Goal: Task Accomplishment & Management: Manage account settings

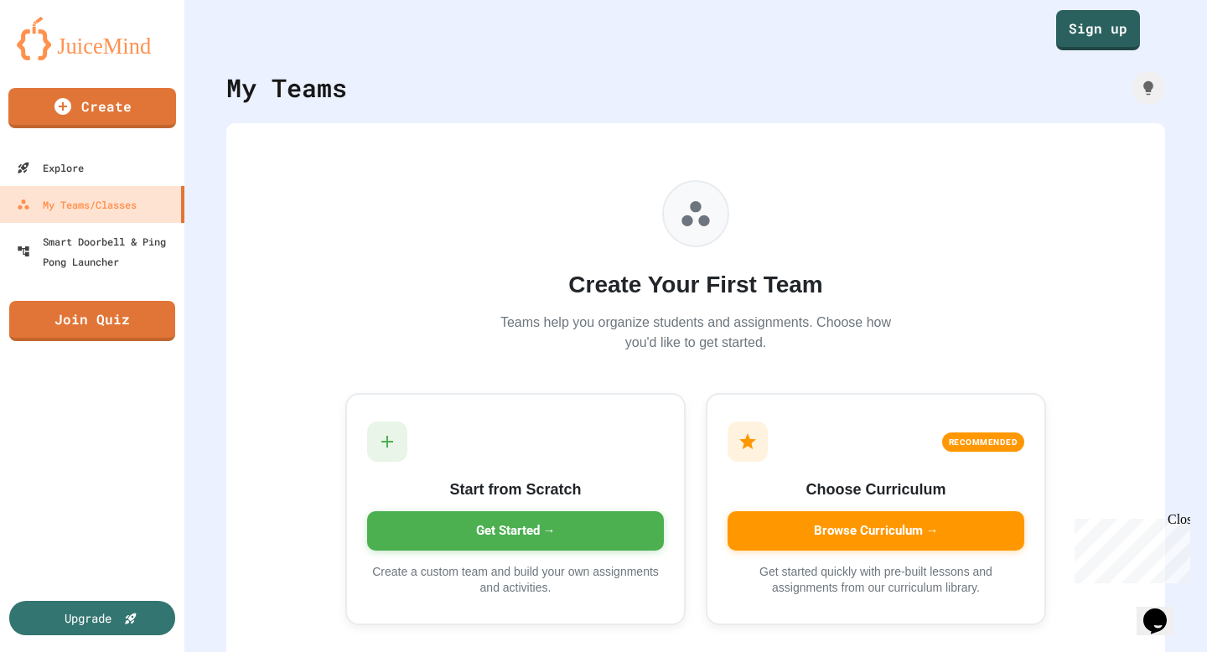
click at [559, 237] on div "Create Your First Team Teams help you organize students and assignments. Choose…" at bounding box center [696, 266] width 402 height 173
click at [634, 342] on p "Teams help you organize students and assignments. Choose how you'd like to get …" at bounding box center [696, 333] width 402 height 40
click at [1105, 34] on link "Sign up" at bounding box center [1098, 29] width 82 height 42
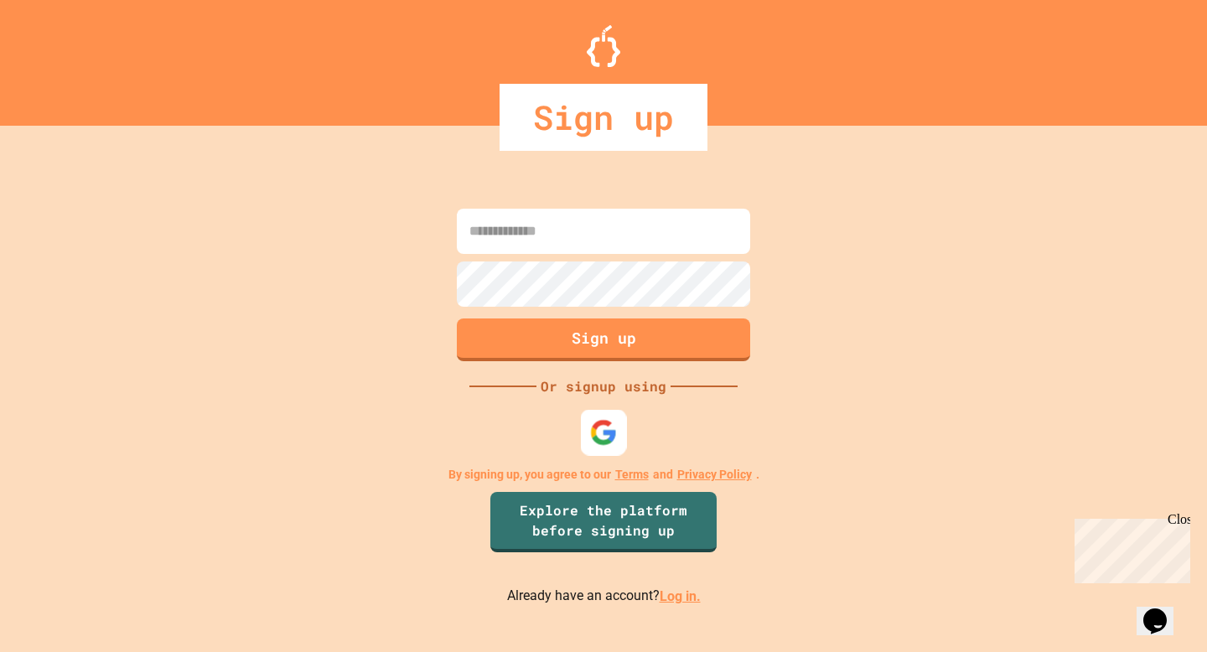
click at [594, 422] on img at bounding box center [604, 433] width 28 height 28
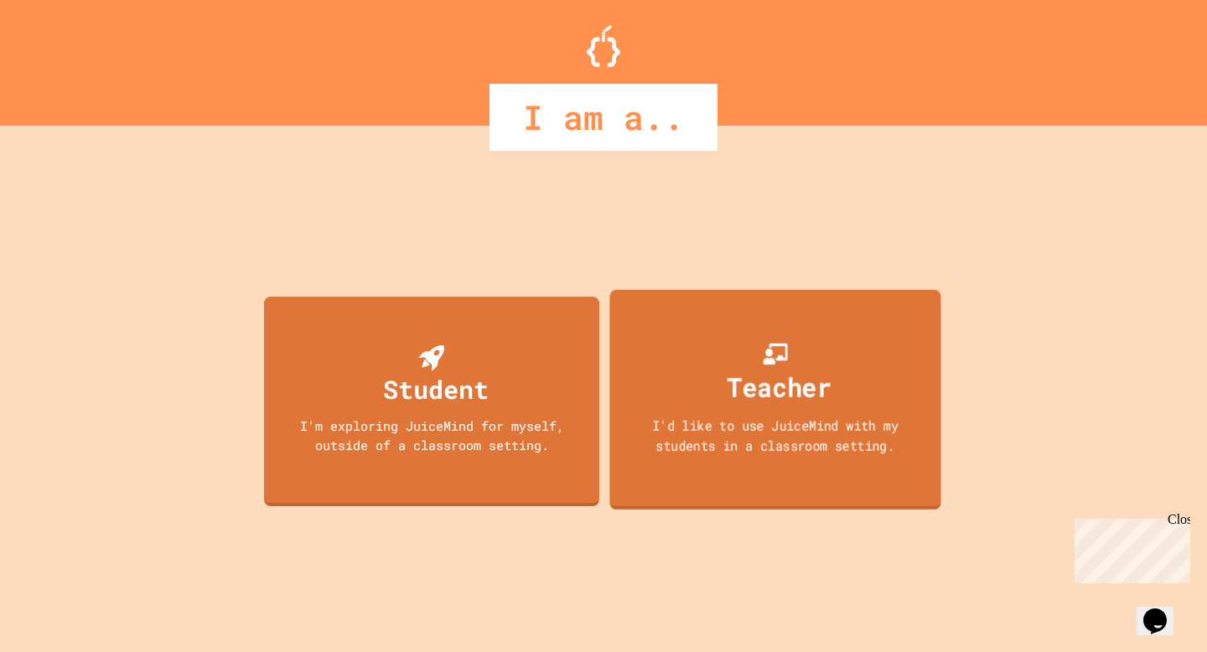
click at [812, 387] on div "Teacher" at bounding box center [780, 386] width 105 height 39
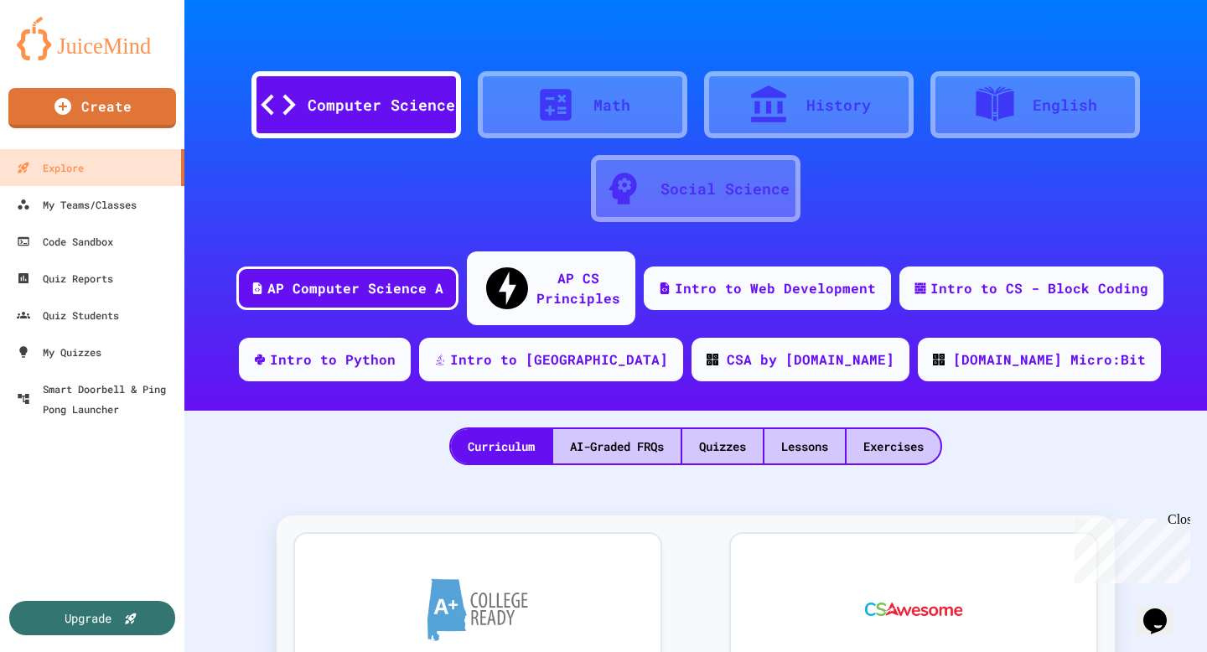
click at [1164, 18] on div at bounding box center [695, 25] width 1023 height 50
click at [1157, 41] on icon "My Account" at bounding box center [1157, 41] width 0 height 0
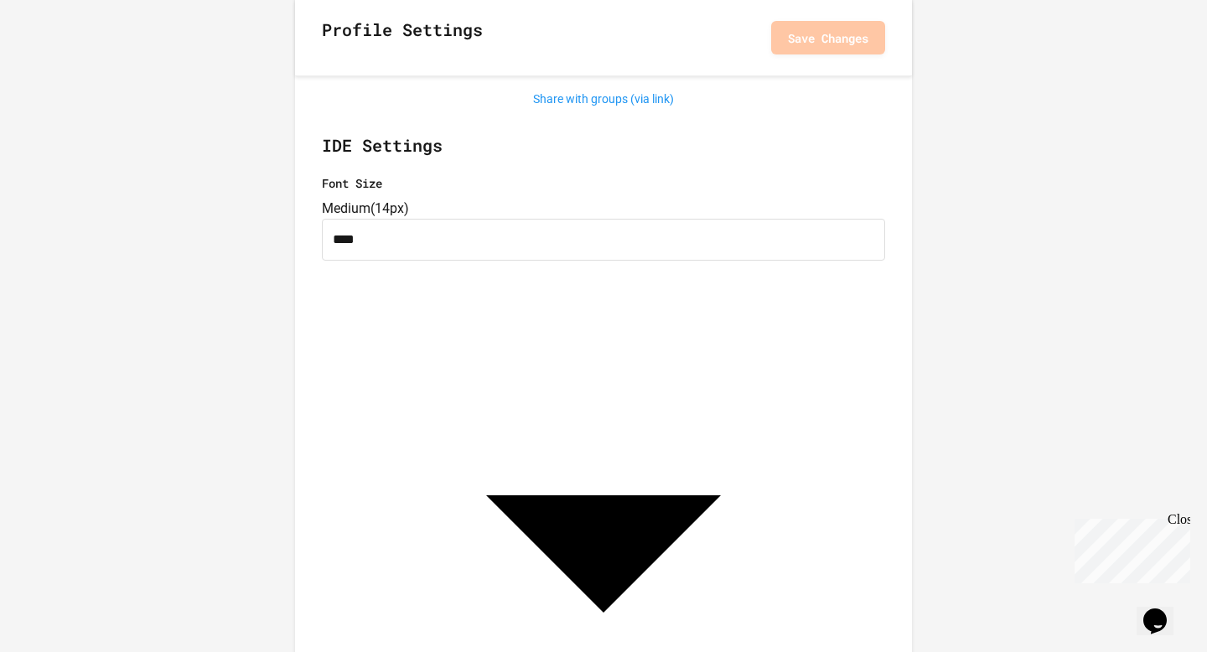
scroll to position [369, 0]
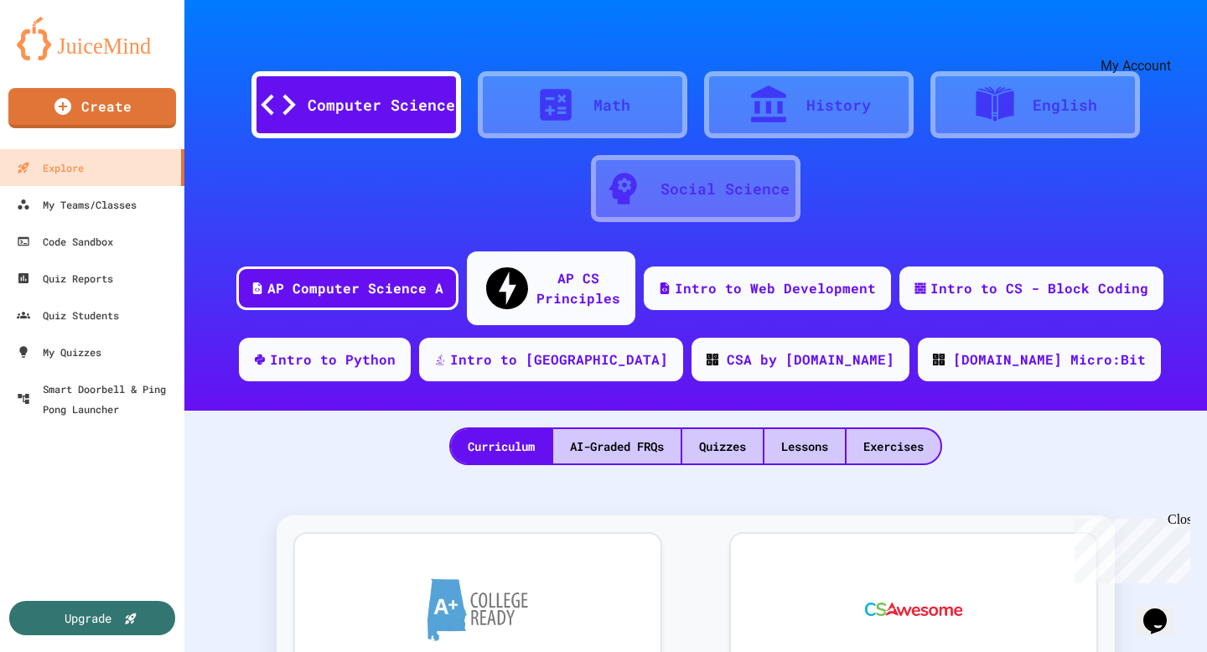
click at [1157, 29] on div "My Account" at bounding box center [1157, 40] width 0 height 23
click at [1157, 41] on div "My Account" at bounding box center [1157, 41] width 0 height 0
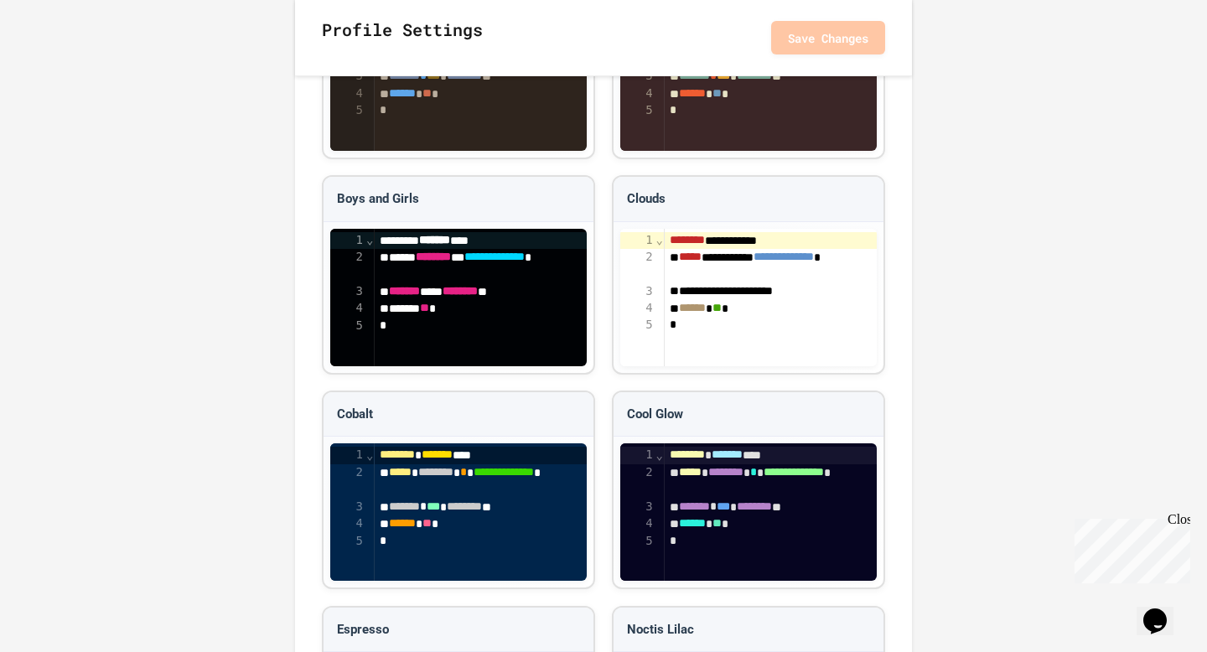
scroll to position [1930, 0]
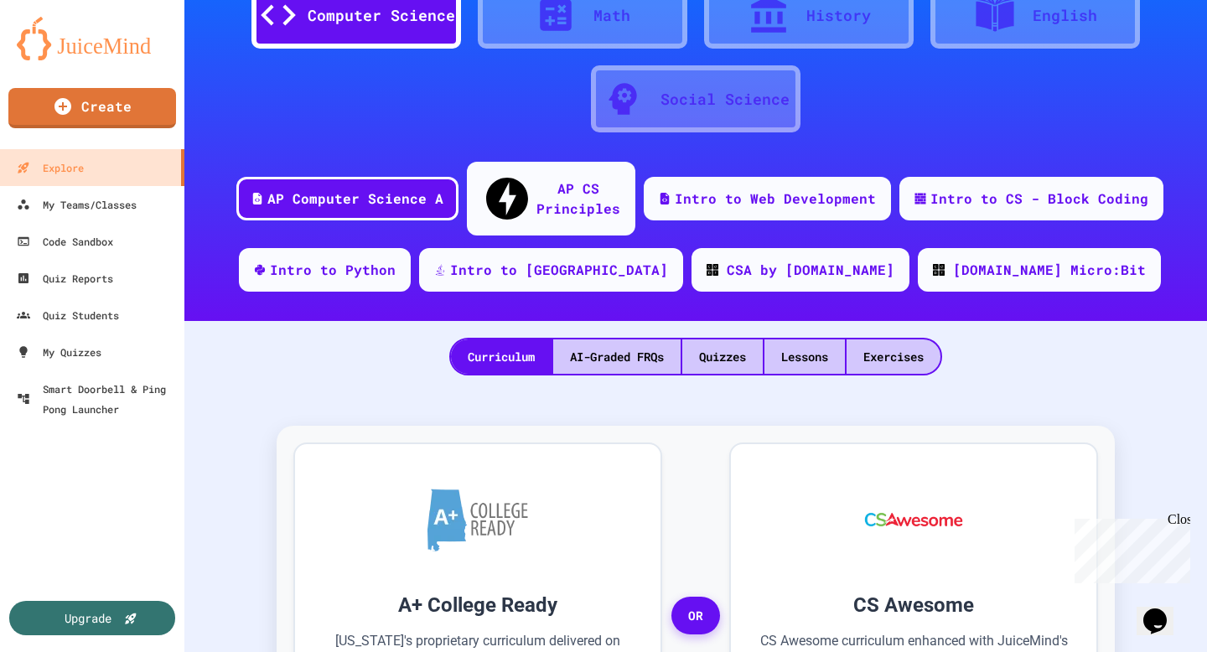
scroll to position [100, 0]
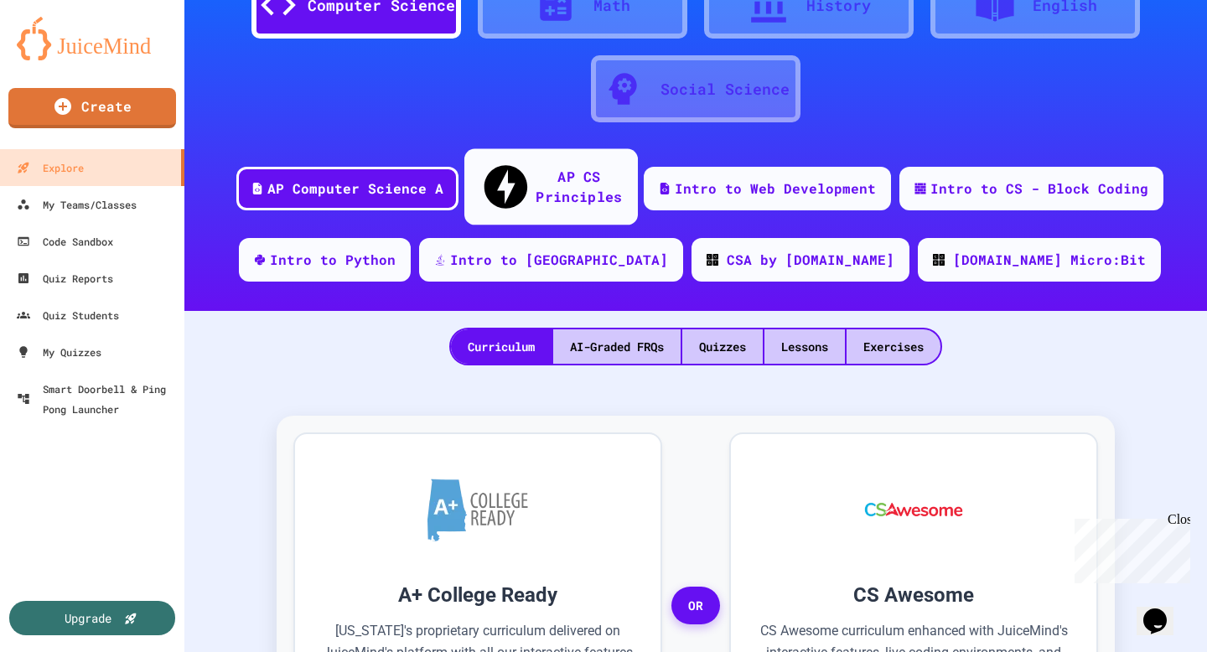
click at [551, 177] on div "AP CS Principles" at bounding box center [579, 186] width 86 height 41
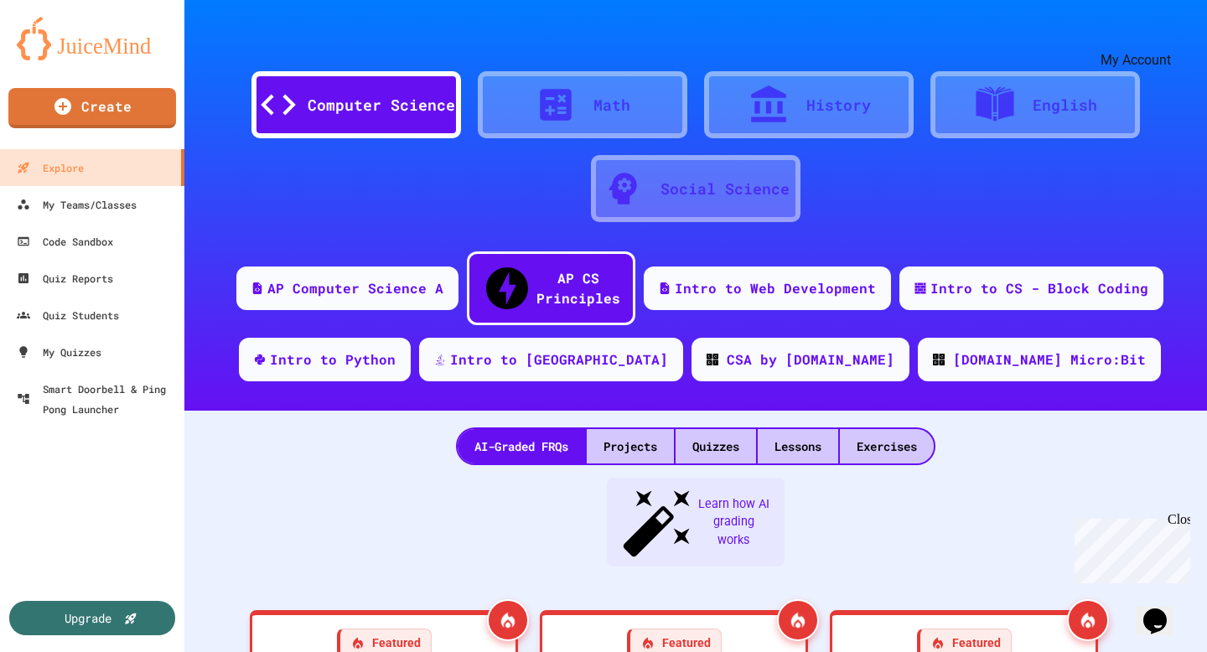
click at [1157, 34] on div "My Account" at bounding box center [1157, 40] width 0 height 24
click at [1161, 45] on icon "My Account" at bounding box center [1169, 53] width 16 height 16
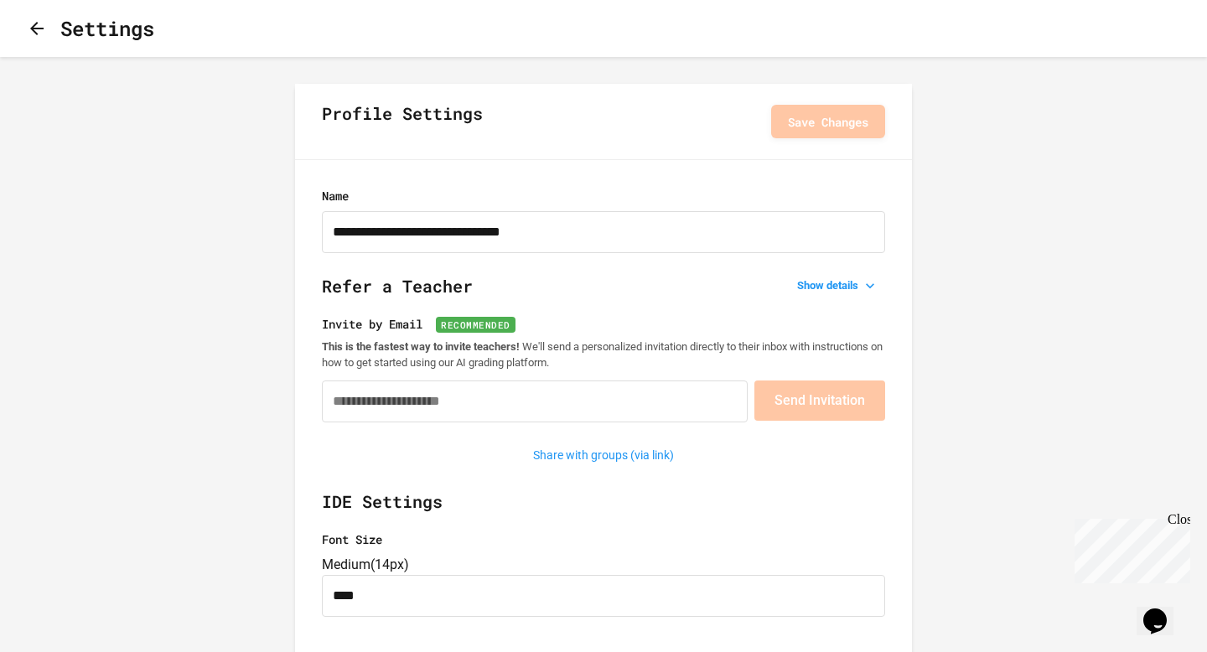
click at [470, 311] on h2 "Refer a Teacher Show details" at bounding box center [603, 294] width 563 height 42
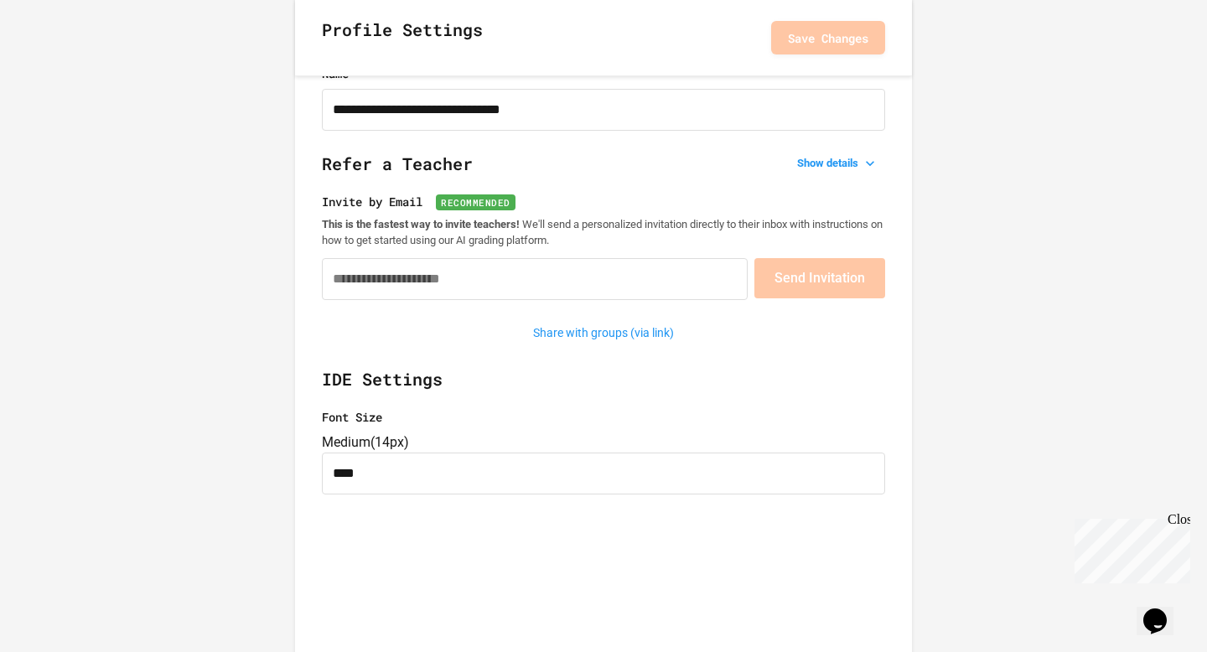
scroll to position [118, 0]
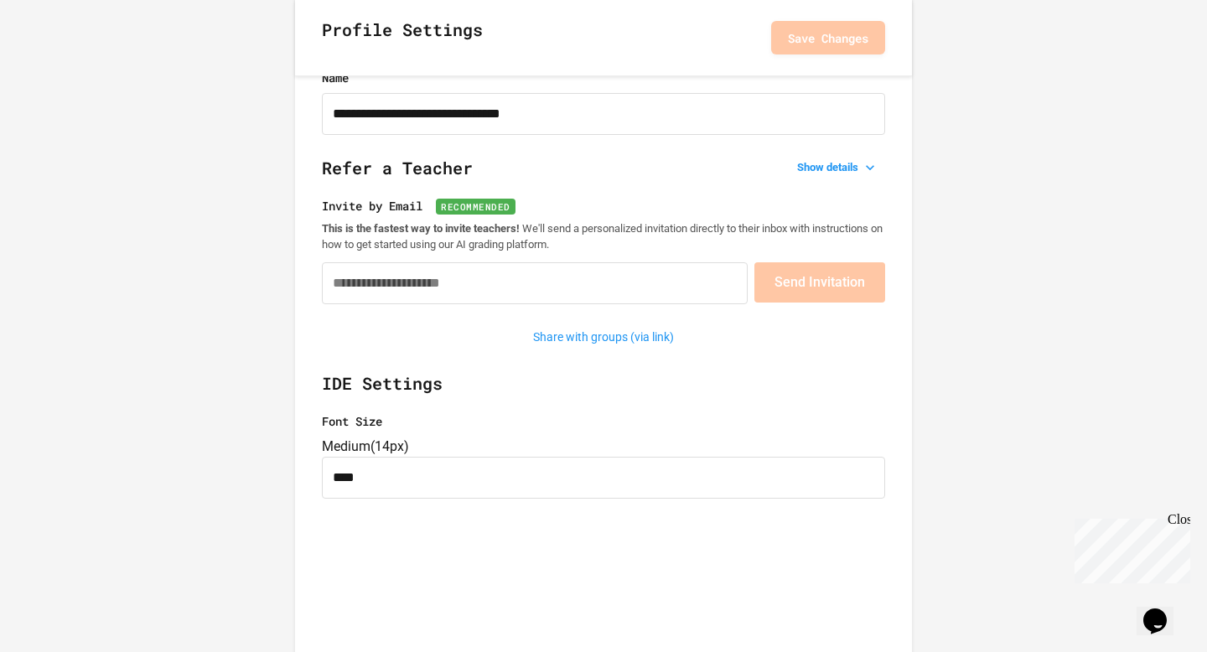
click at [602, 251] on p "This is the fastest way to invite teachers! We'll send a personalized invitatio…" at bounding box center [603, 236] width 563 height 31
click at [602, 267] on input "Invite by Email Recommended" at bounding box center [535, 283] width 426 height 42
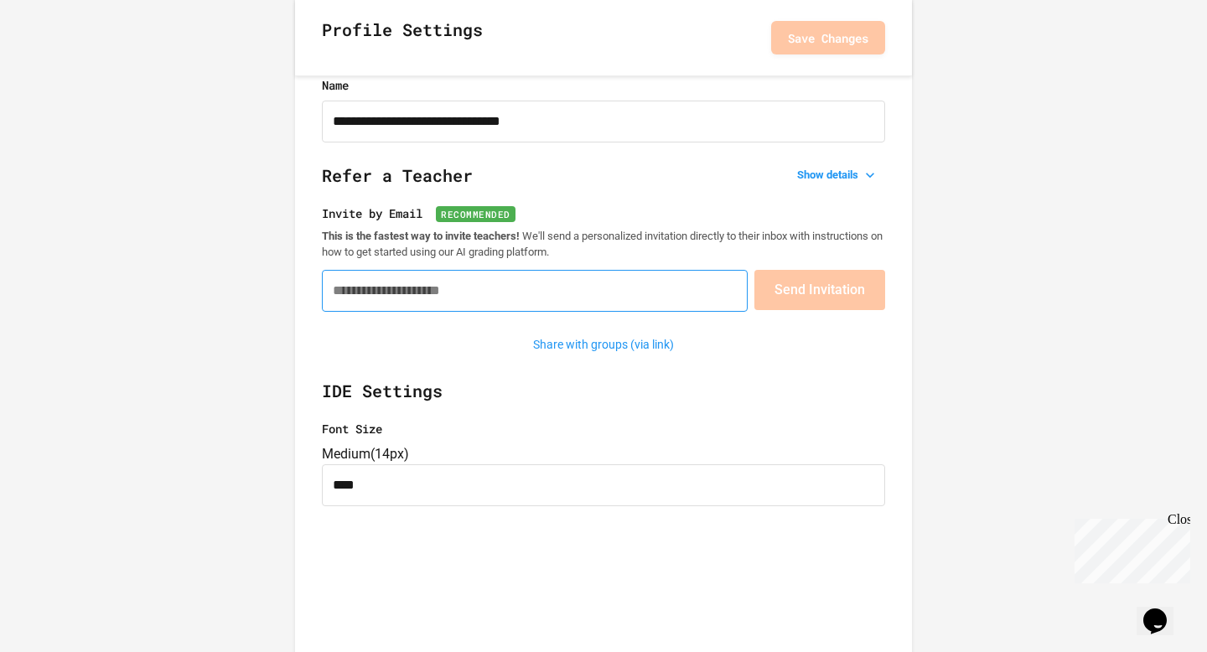
scroll to position [0, 0]
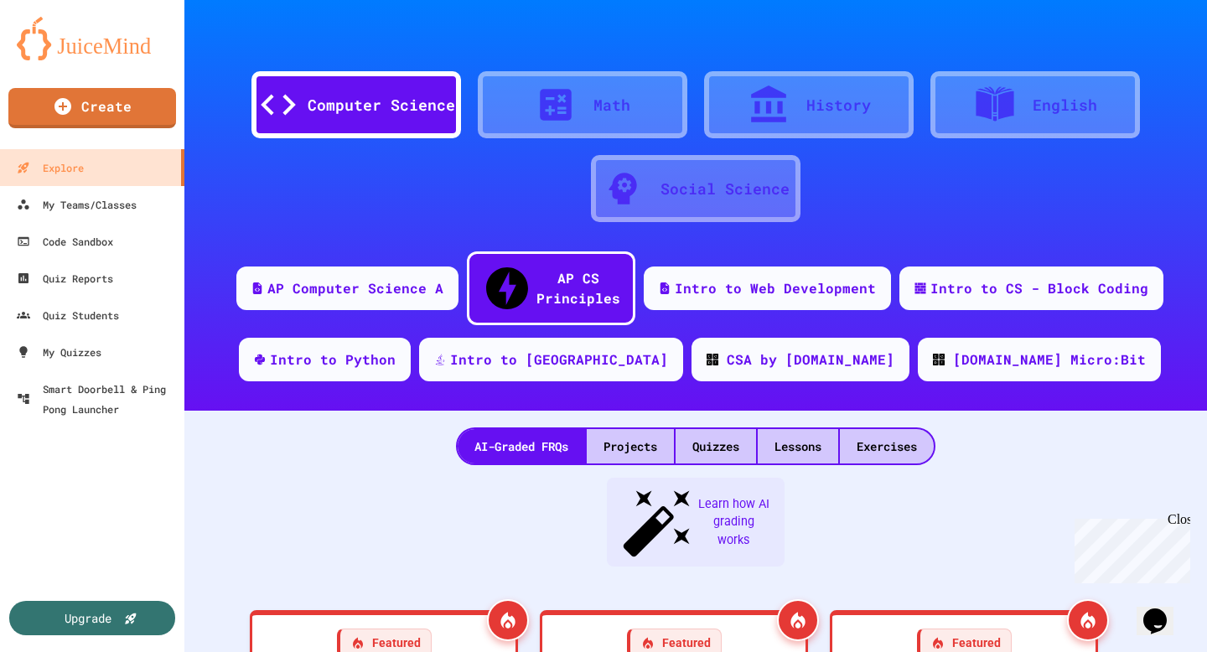
click at [625, 114] on div "Math" at bounding box center [611, 105] width 37 height 23
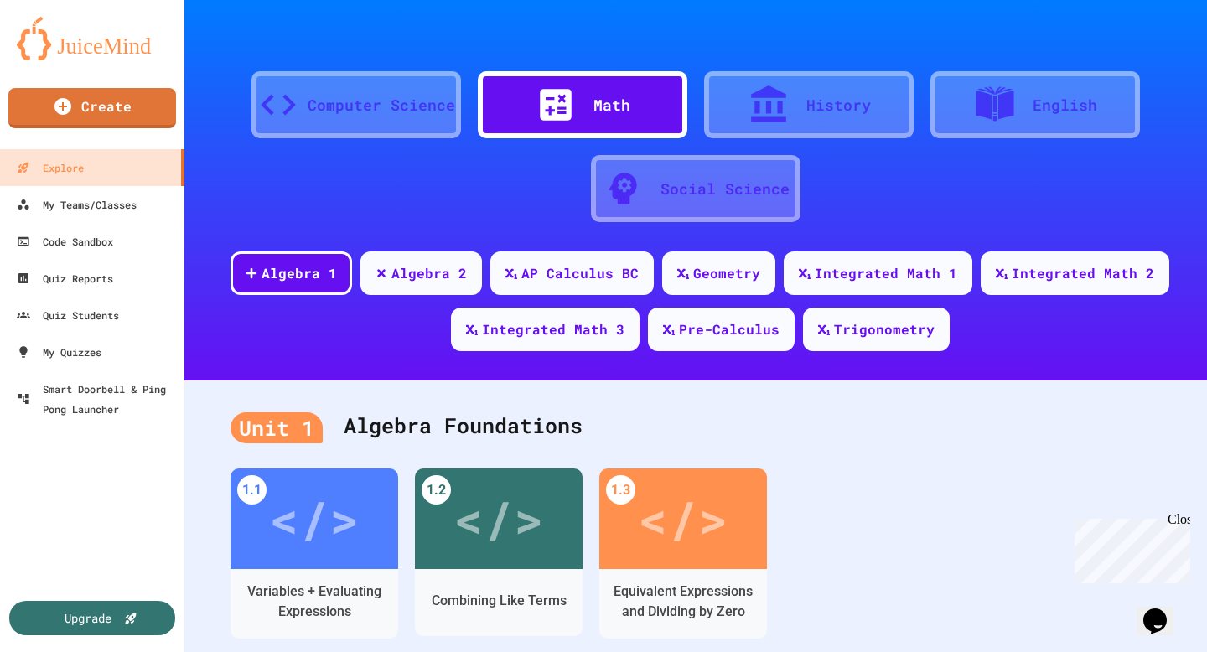
click at [770, 93] on icon at bounding box center [768, 103] width 35 height 37
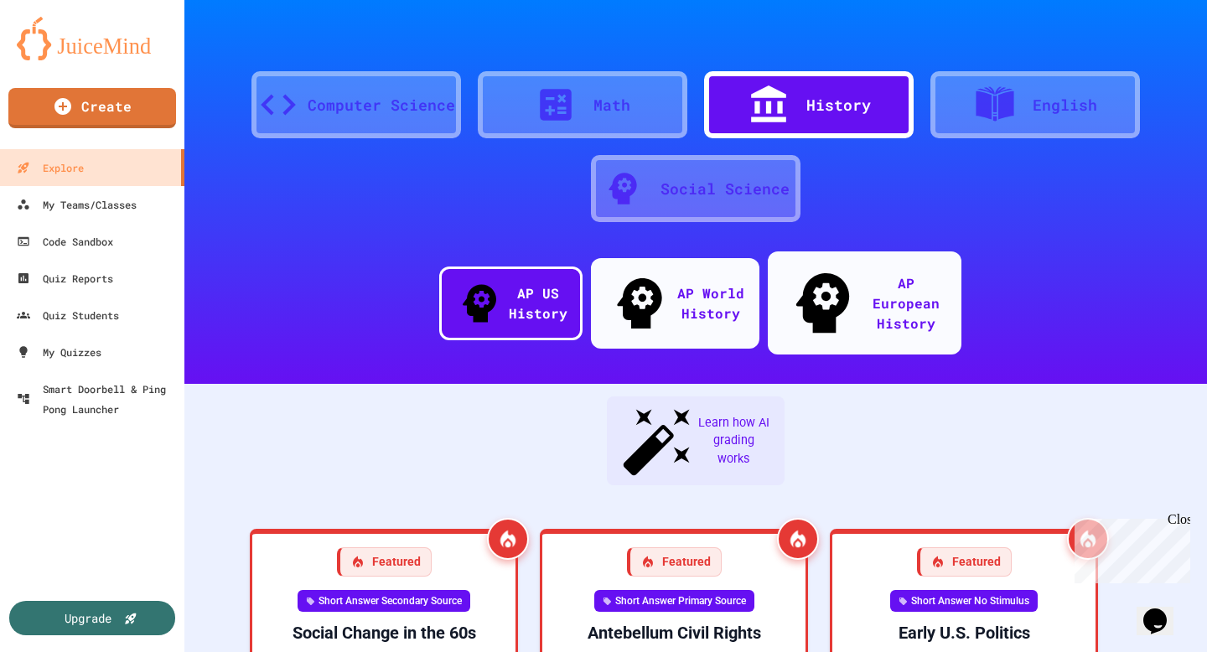
click at [618, 127] on div "Math" at bounding box center [583, 104] width 210 height 67
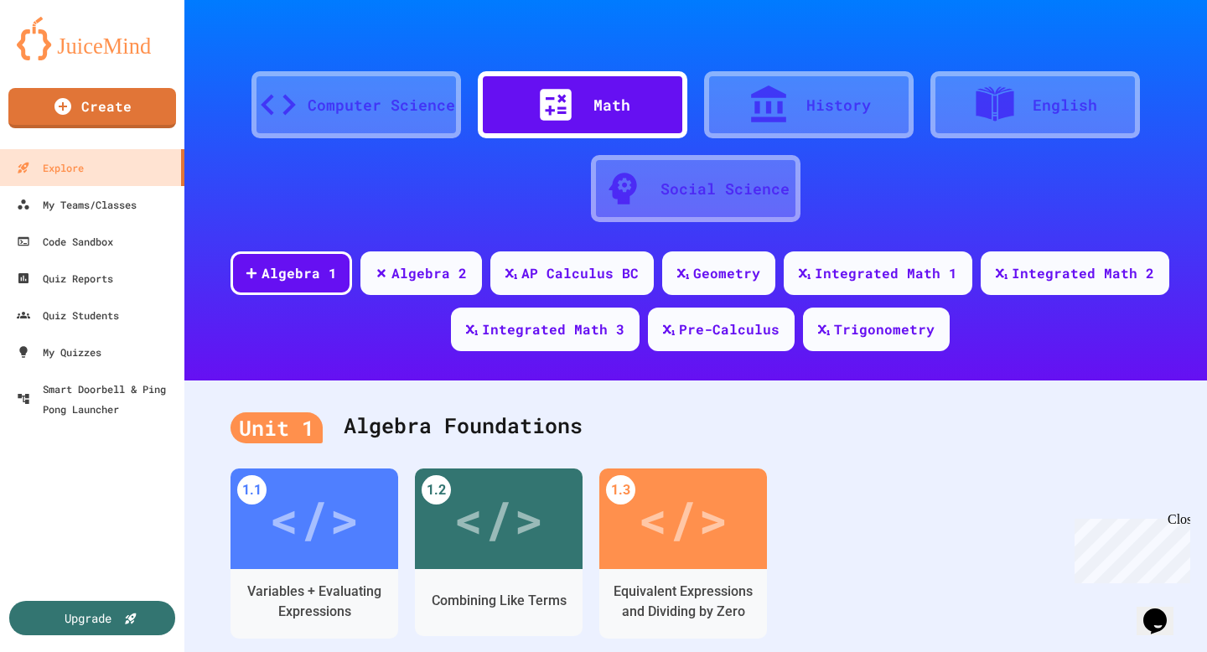
click at [790, 111] on div at bounding box center [777, 105] width 59 height 42
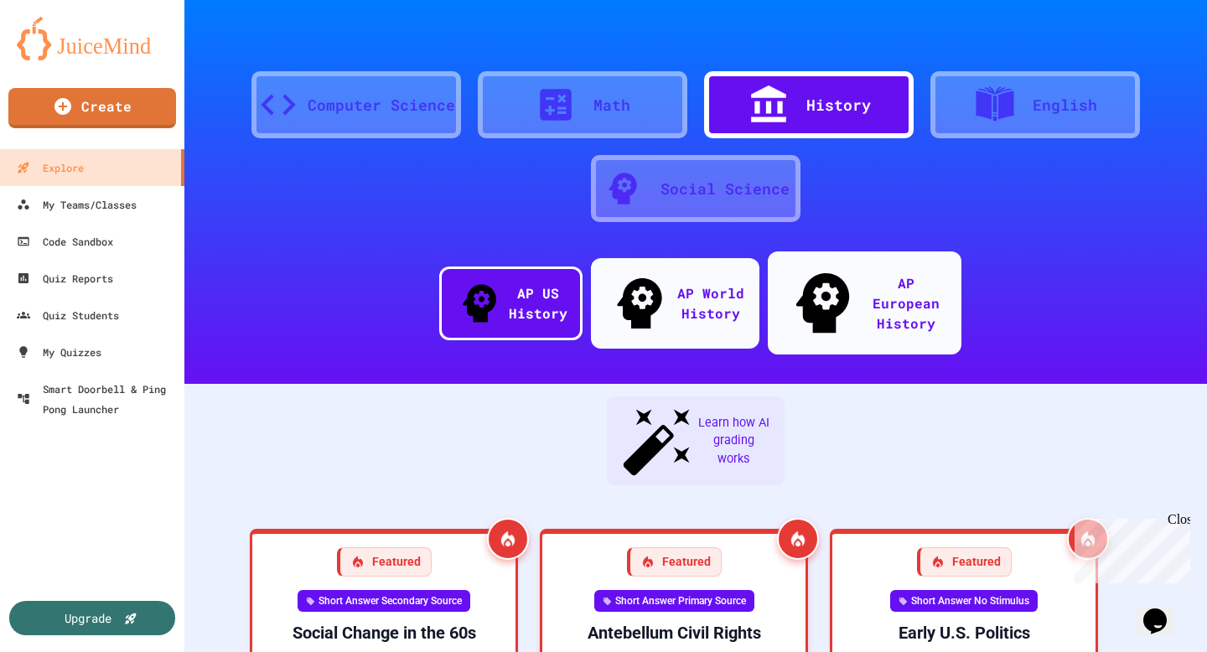
click at [630, 81] on div "Math" at bounding box center [583, 104] width 210 height 67
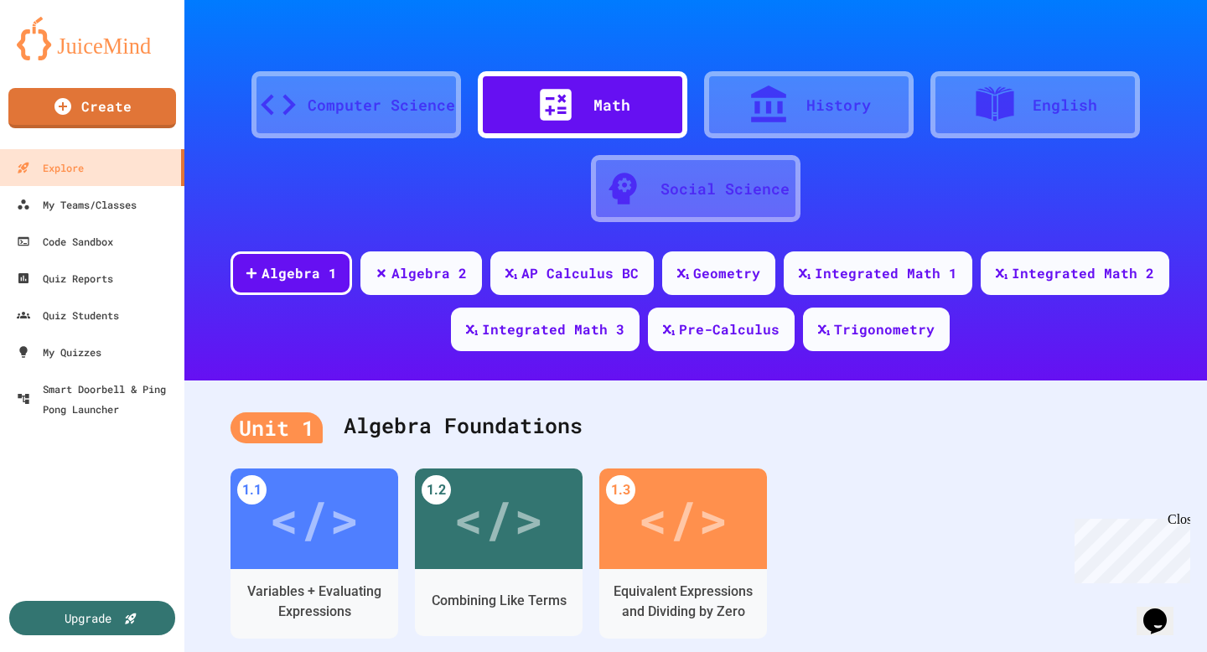
click at [376, 117] on div "Computer Science" at bounding box center [356, 104] width 210 height 67
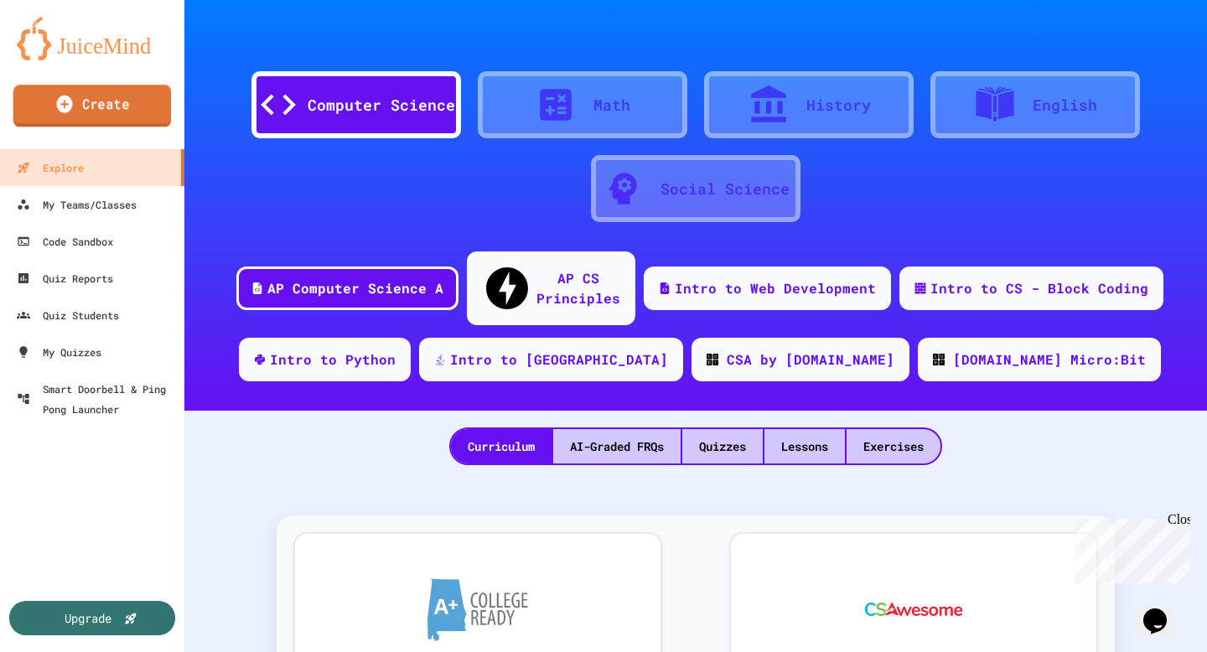
click at [97, 111] on link "Create" at bounding box center [92, 106] width 158 height 42
click at [210, 651] on div at bounding box center [603, 652] width 1207 height 0
click at [1157, 41] on icon "My Account" at bounding box center [1157, 41] width 0 height 0
click at [1088, 30] on div at bounding box center [603, 326] width 1207 height 652
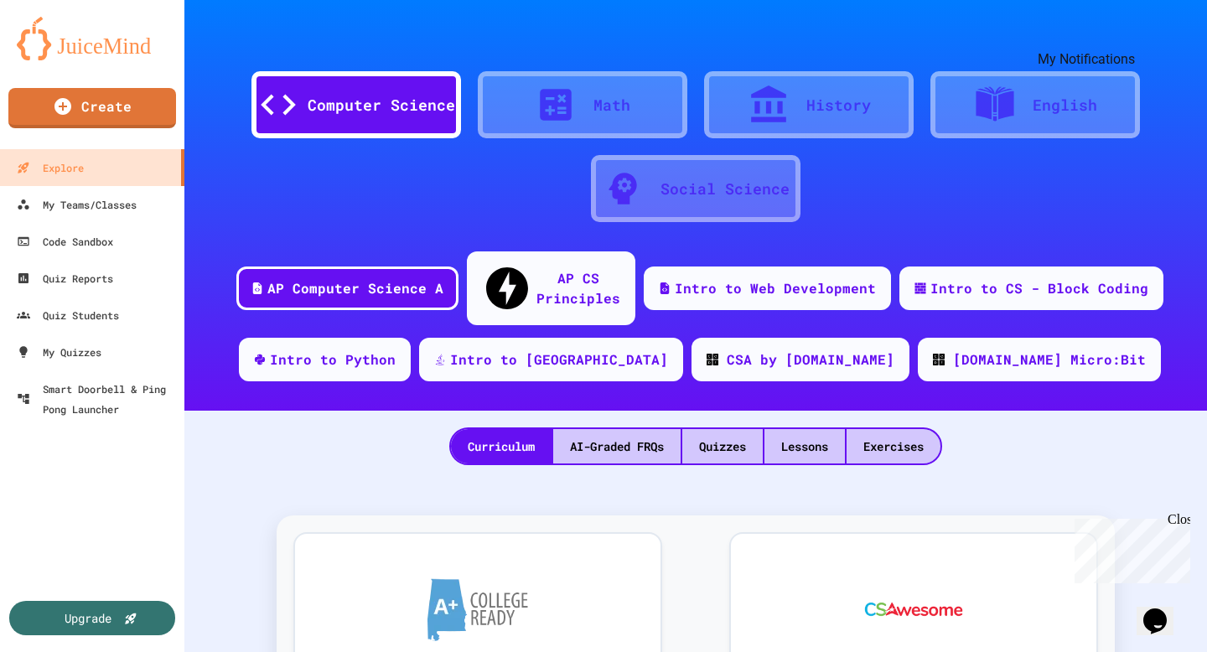
click at [1157, 41] on button "My Notifications" at bounding box center [1157, 41] width 0 height 0
click at [1122, 31] on div at bounding box center [603, 326] width 1207 height 652
click at [1157, 41] on icon "My Account" at bounding box center [1157, 41] width 0 height 0
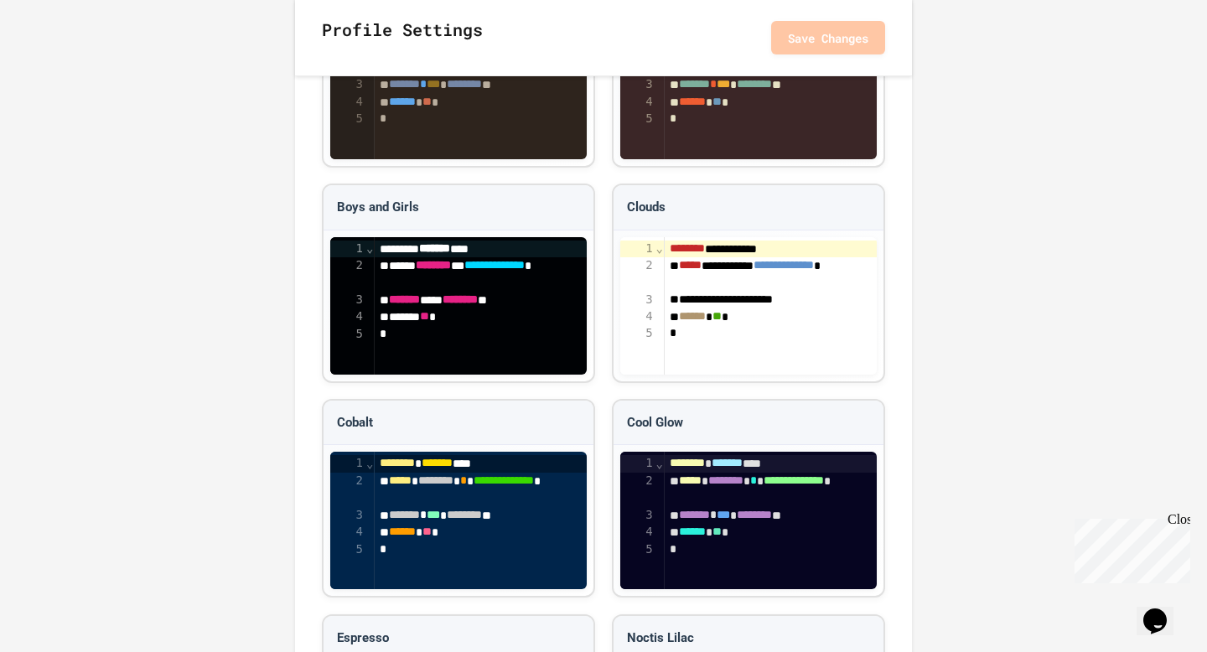
scroll to position [1930, 0]
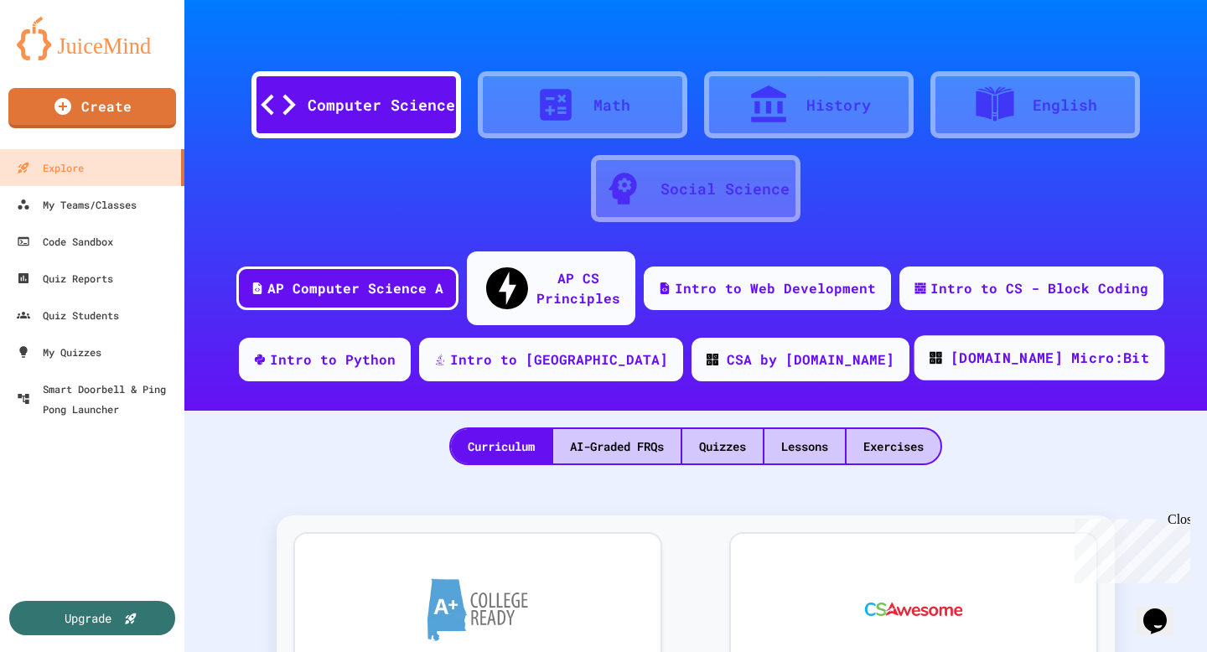
click at [1005, 341] on div "[DOMAIN_NAME] Micro:Bit" at bounding box center [1040, 357] width 251 height 45
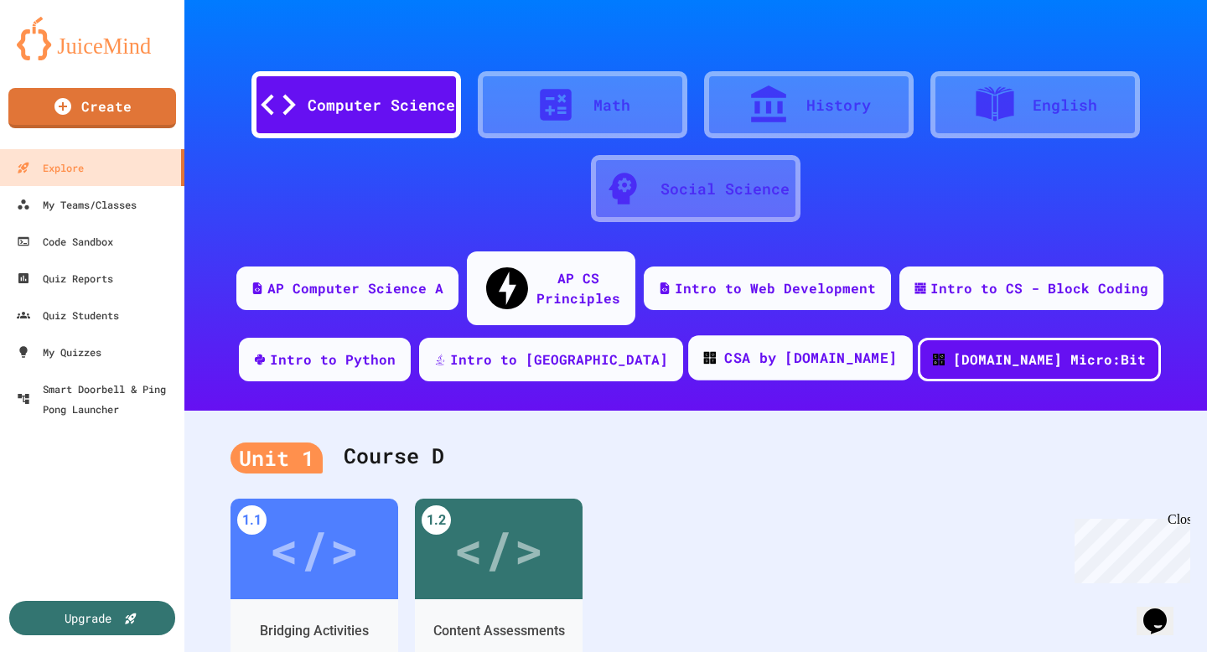
click at [771, 348] on div "CSA by [DOMAIN_NAME]" at bounding box center [810, 358] width 173 height 21
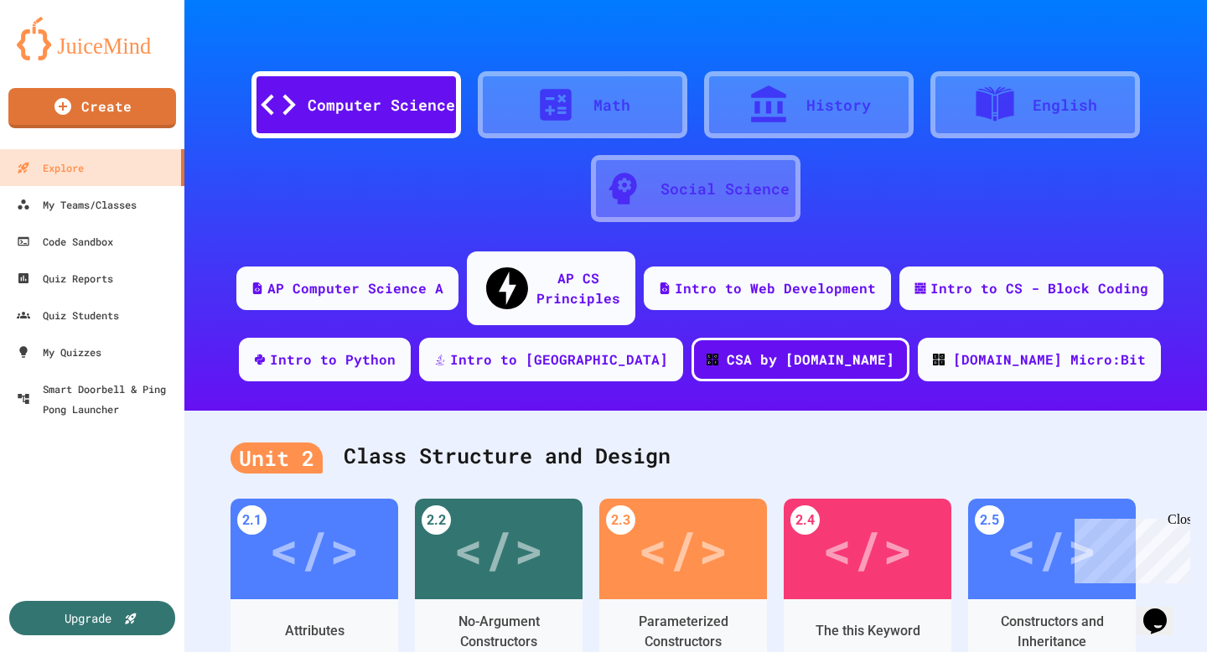
click at [461, 289] on div "AP Computer Science A AP CS Principles Intro to Web Development Intro to CS - B…" at bounding box center [695, 322] width 1023 height 142
click at [449, 289] on div "AP Computer Science A" at bounding box center [347, 286] width 229 height 45
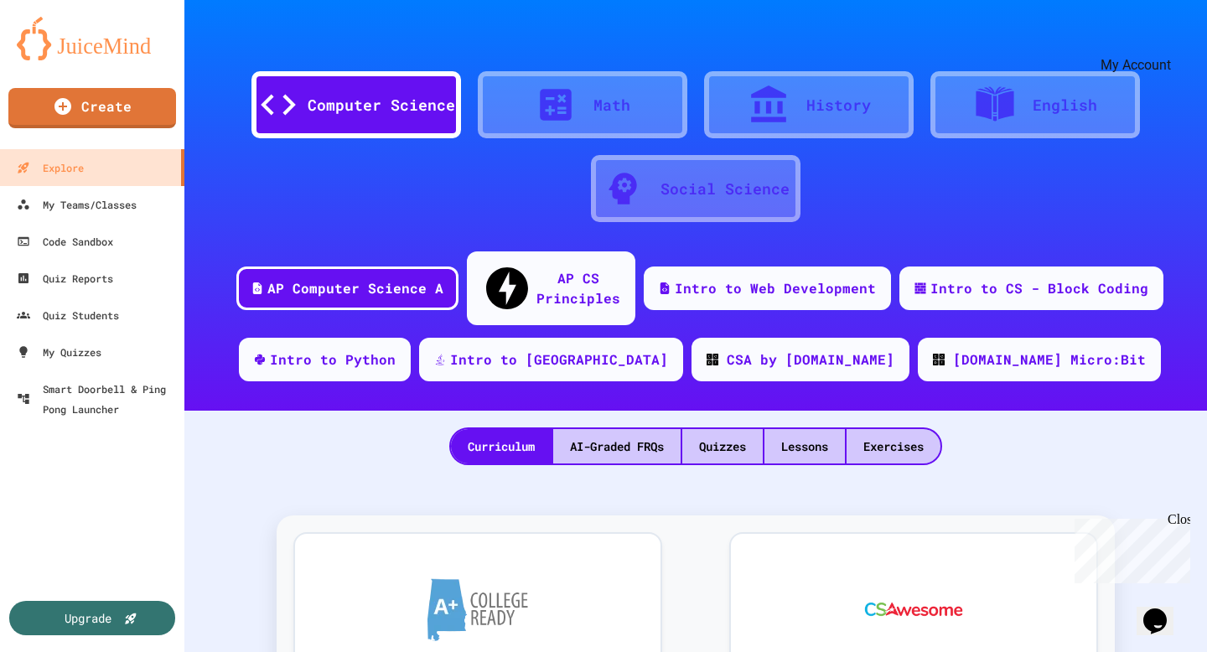
click at [1157, 34] on div "My Account" at bounding box center [1157, 40] width 0 height 24
click at [1157, 41] on icon "My Account" at bounding box center [1157, 41] width 0 height 0
click at [1153, 620] on icon "Opens Chat This icon Opens the chat window." at bounding box center [1155, 621] width 27 height 27
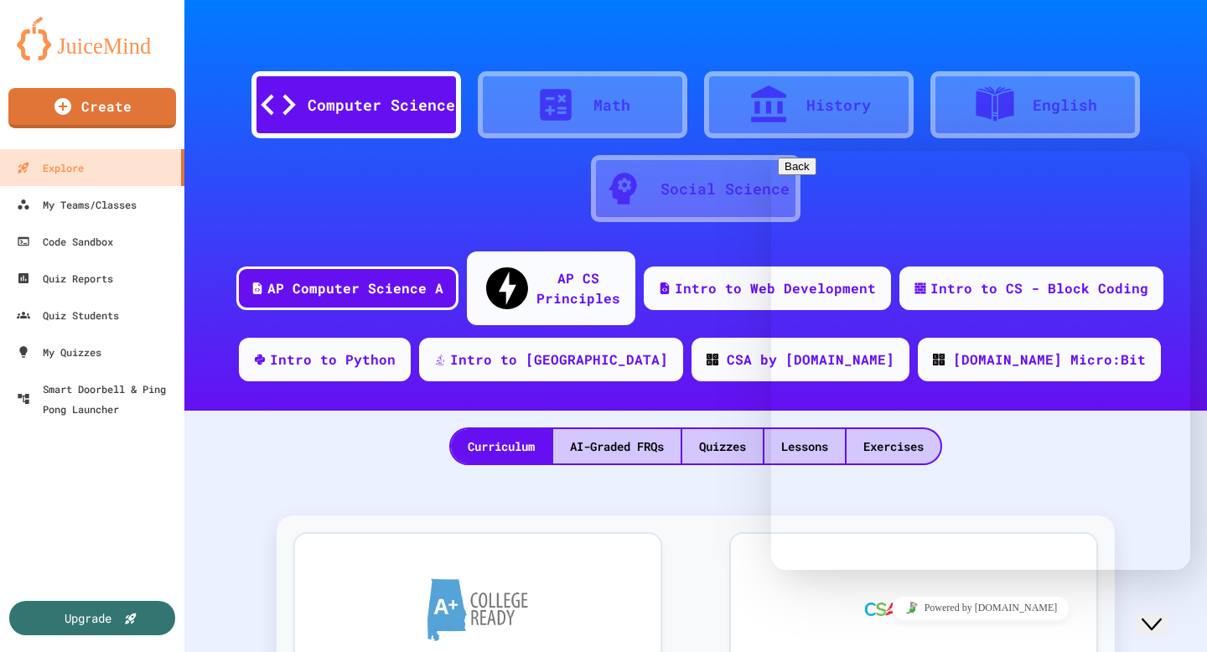
click at [669, 465] on div at bounding box center [603, 326] width 1207 height 652
click at [842, 630] on div "Hi there Chat now! We typically reply in a few minutes" at bounding box center [981, 630] width 406 height 0
click at [787, 175] on button "Back" at bounding box center [797, 167] width 39 height 18
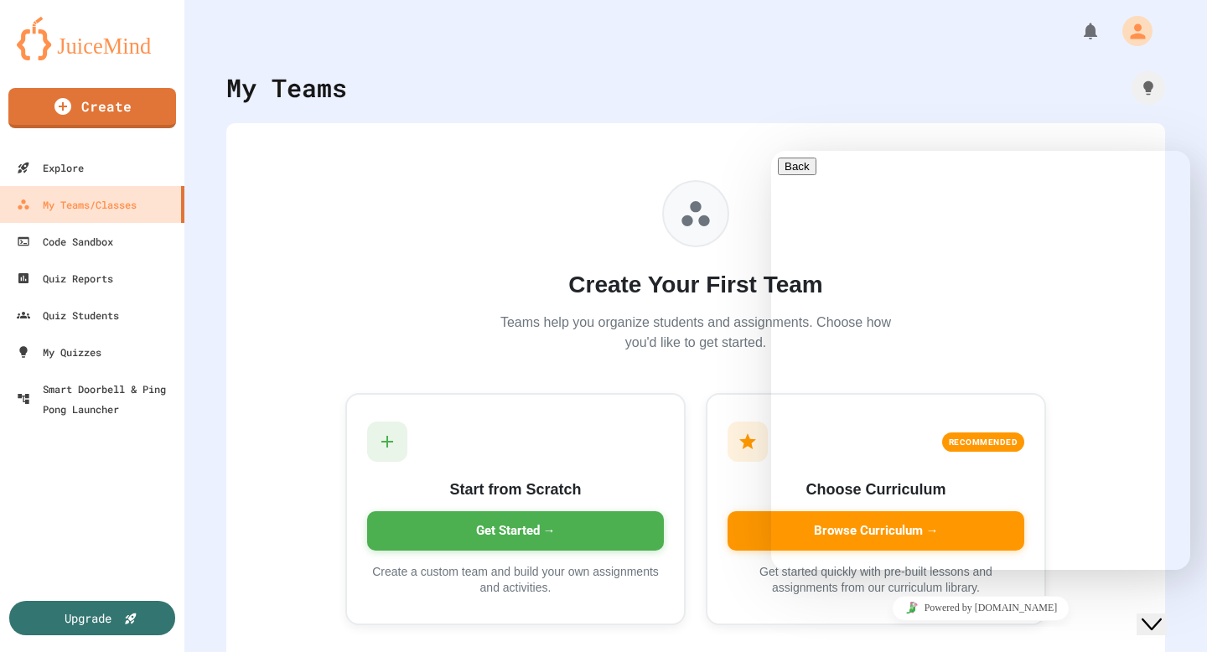
click at [1148, 616] on div "Close Chat This icon closes the chat window." at bounding box center [1152, 624] width 20 height 20
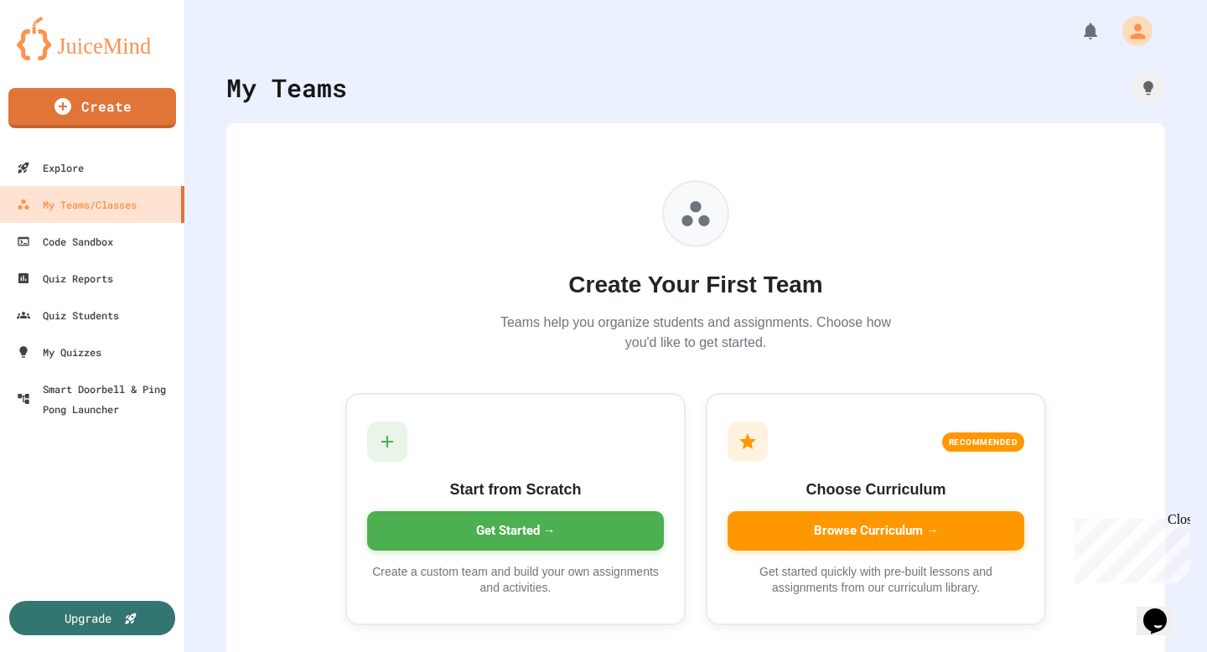
click at [1148, 616] on icon "Opens Chat This icon Opens the chat window." at bounding box center [1155, 621] width 27 height 27
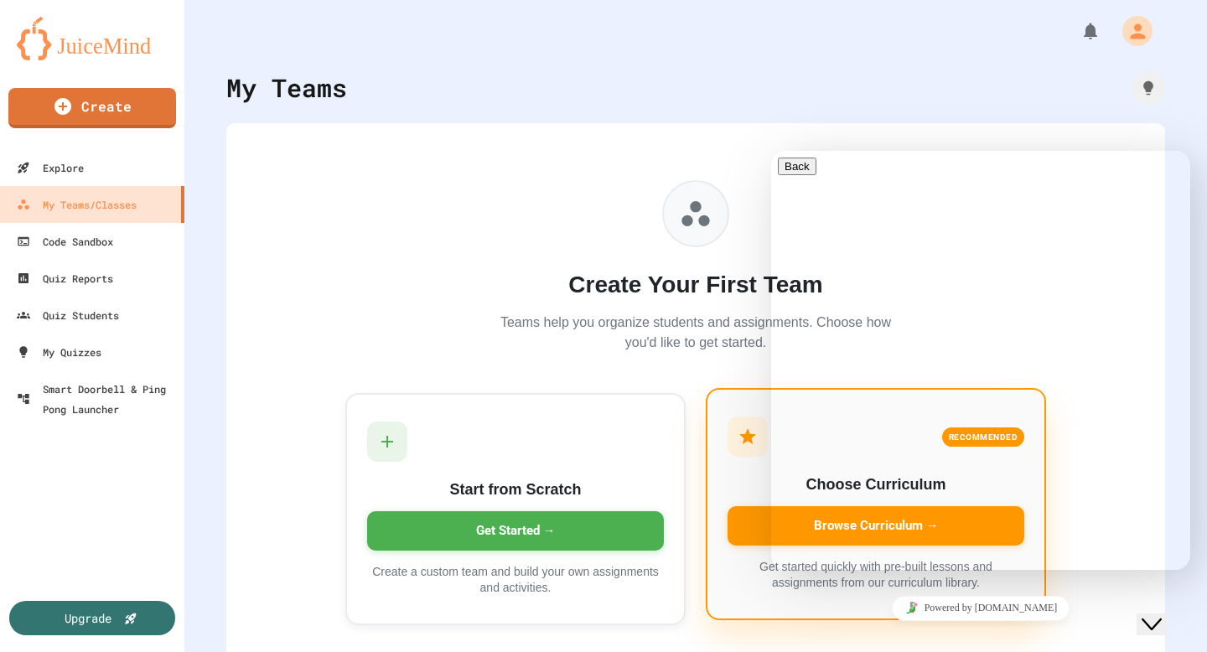
scroll to position [29, 0]
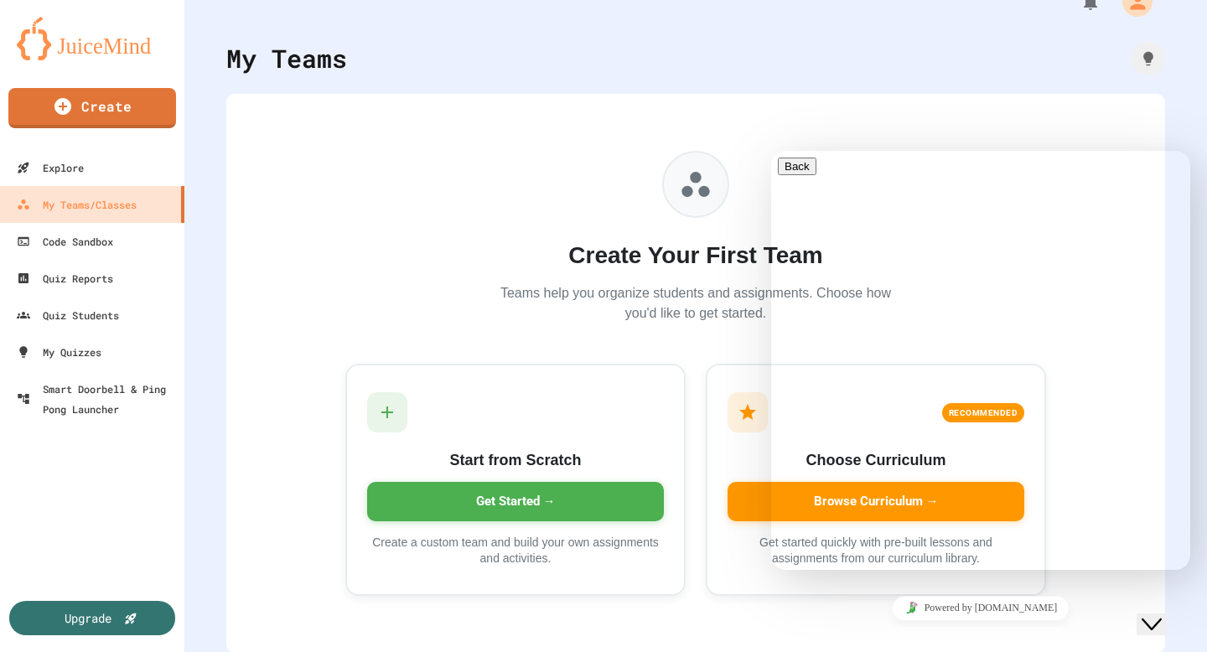
click at [698, 273] on div "Create Your First Team Teams help you organize students and assignments. Choose…" at bounding box center [696, 237] width 402 height 173
click at [1162, 614] on icon "Close Chat This icon closes the chat window." at bounding box center [1152, 624] width 20 height 20
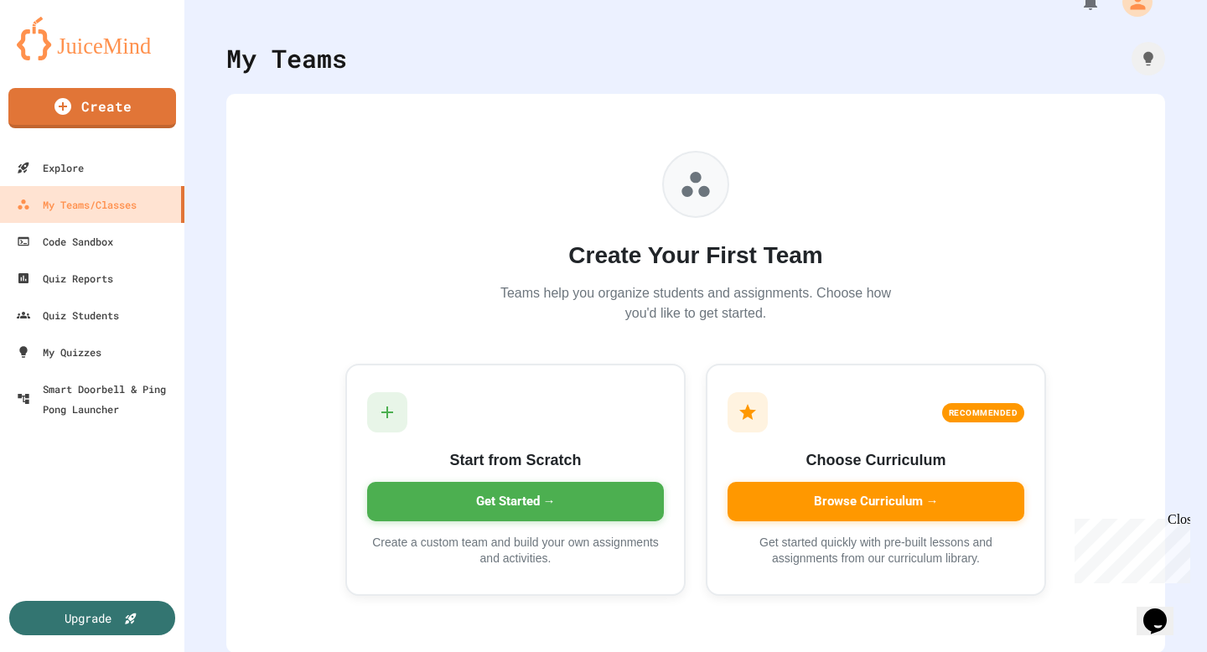
scroll to position [0, 0]
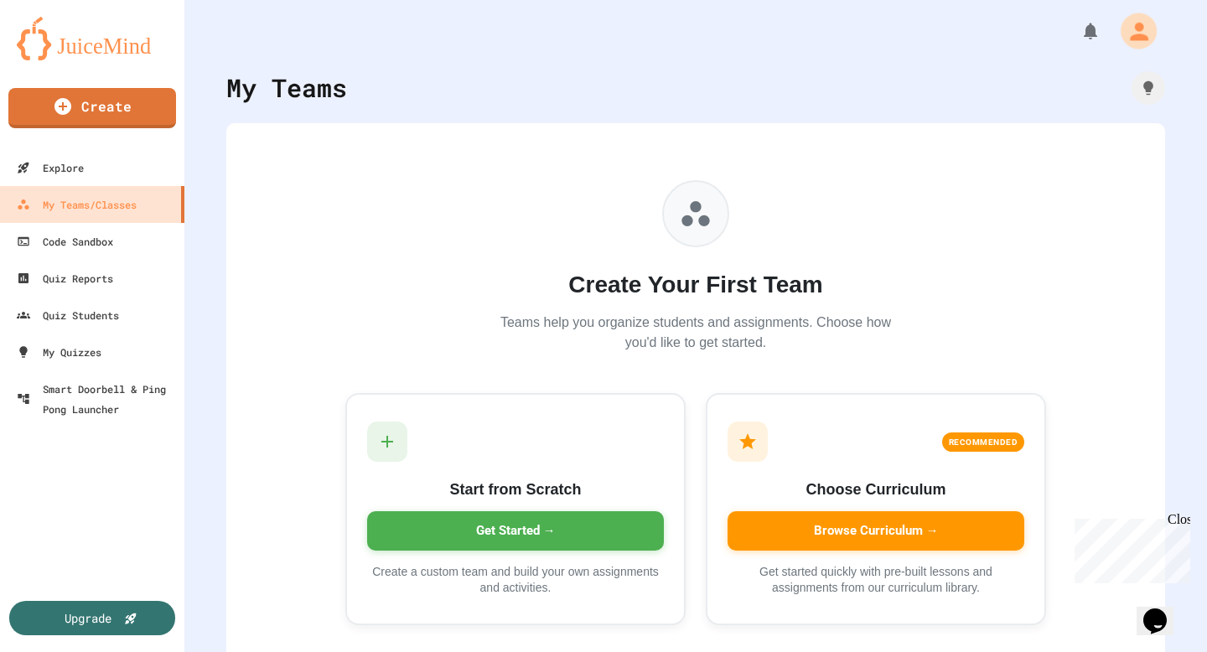
click at [1142, 25] on icon "My Account" at bounding box center [1139, 31] width 18 height 18
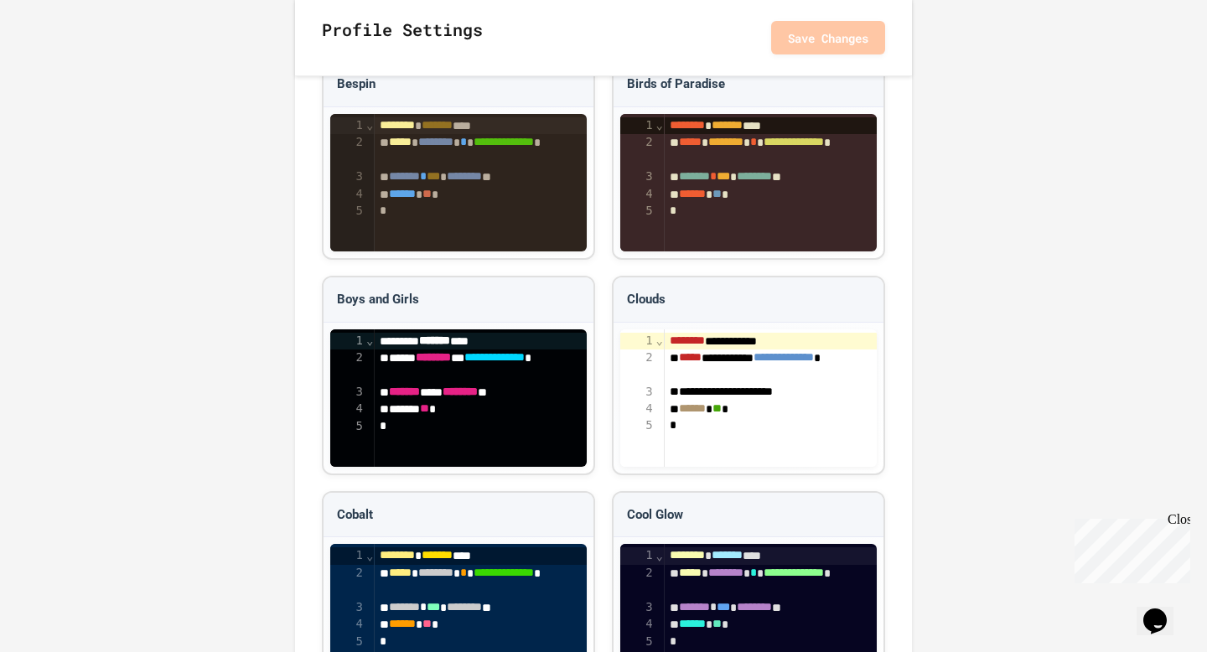
scroll to position [1930, 0]
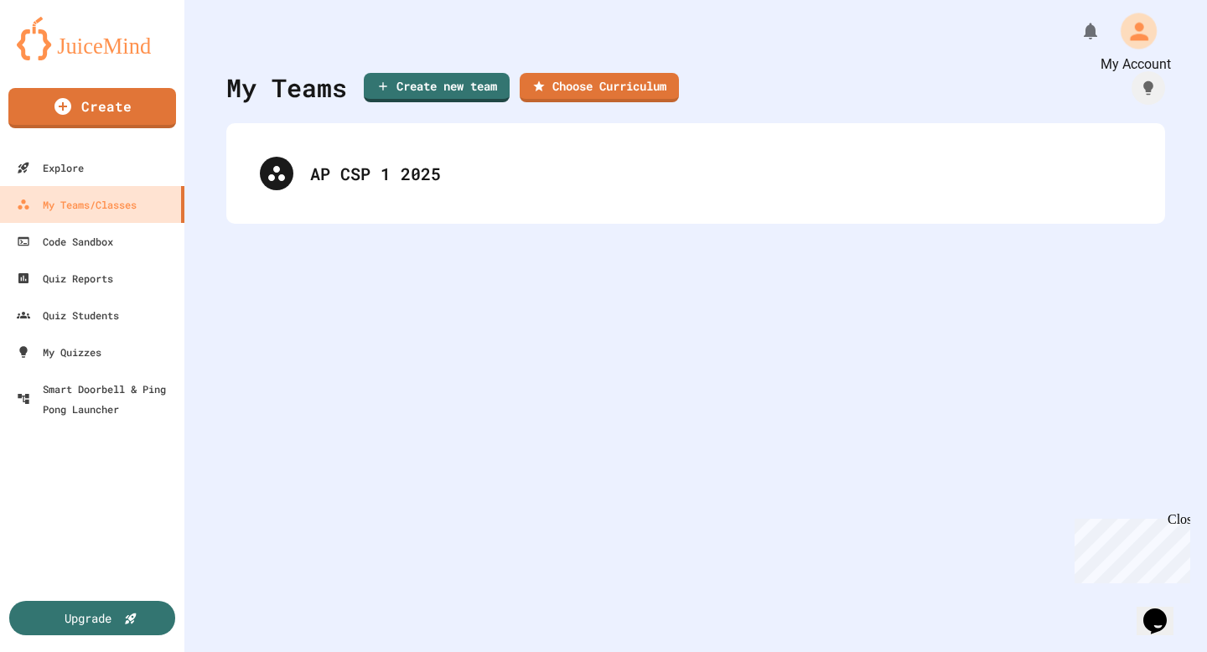
click at [1130, 23] on icon "My Account" at bounding box center [1138, 31] width 27 height 27
click at [795, 132] on div at bounding box center [603, 326] width 1207 height 652
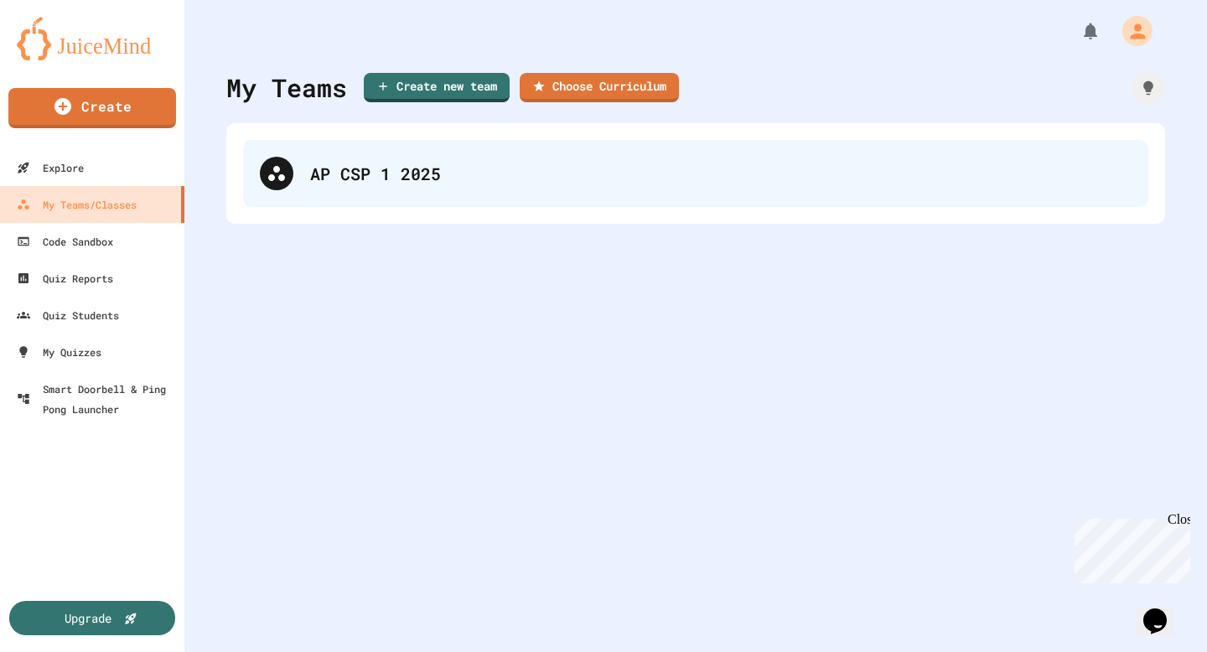
click at [775, 146] on div "AP CSP 1 2025" at bounding box center [695, 173] width 905 height 67
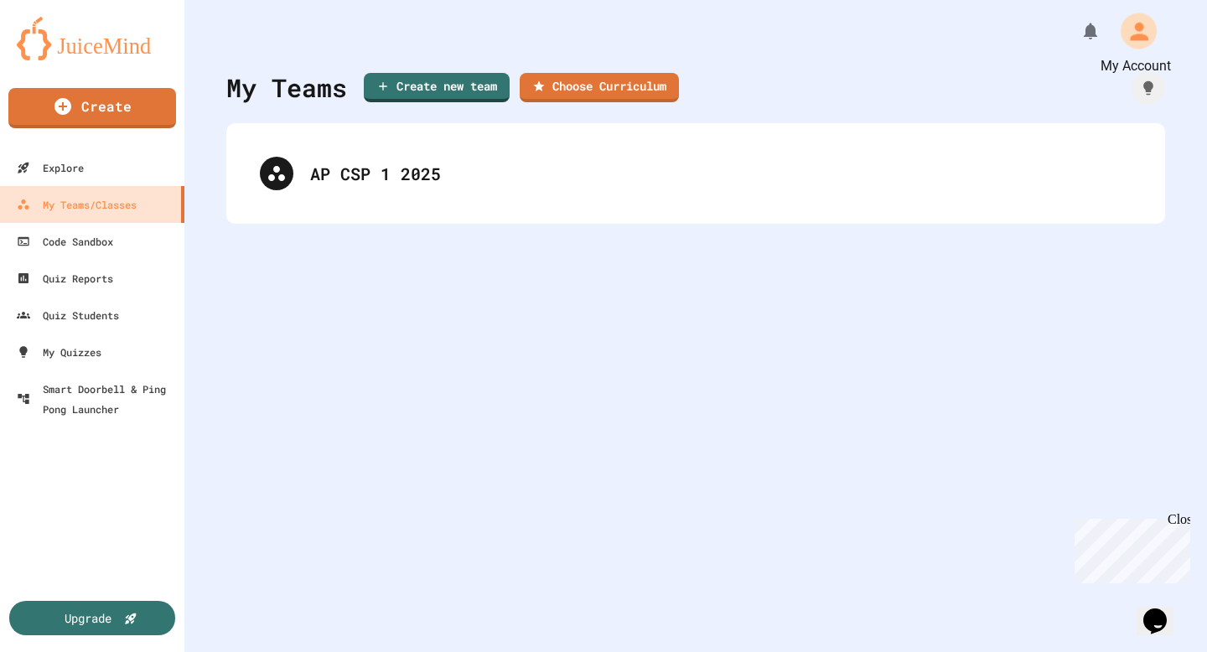
click at [1142, 29] on icon "My Account" at bounding box center [1138, 31] width 27 height 27
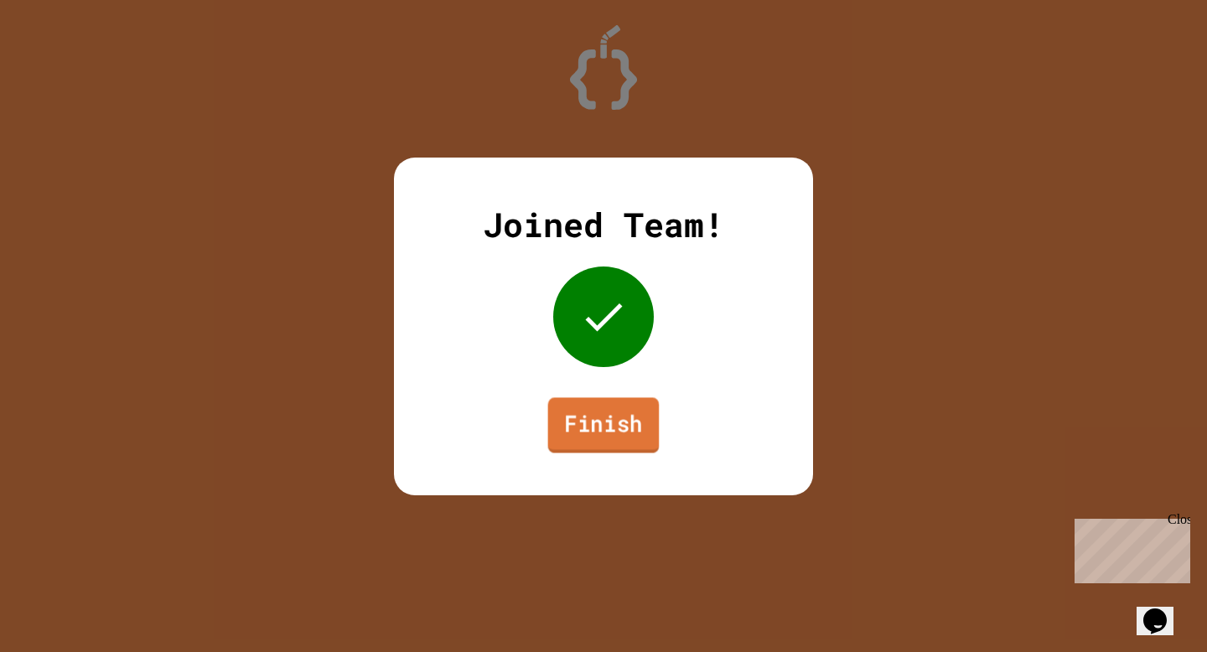
click at [640, 410] on link "Finish" at bounding box center [603, 424] width 111 height 55
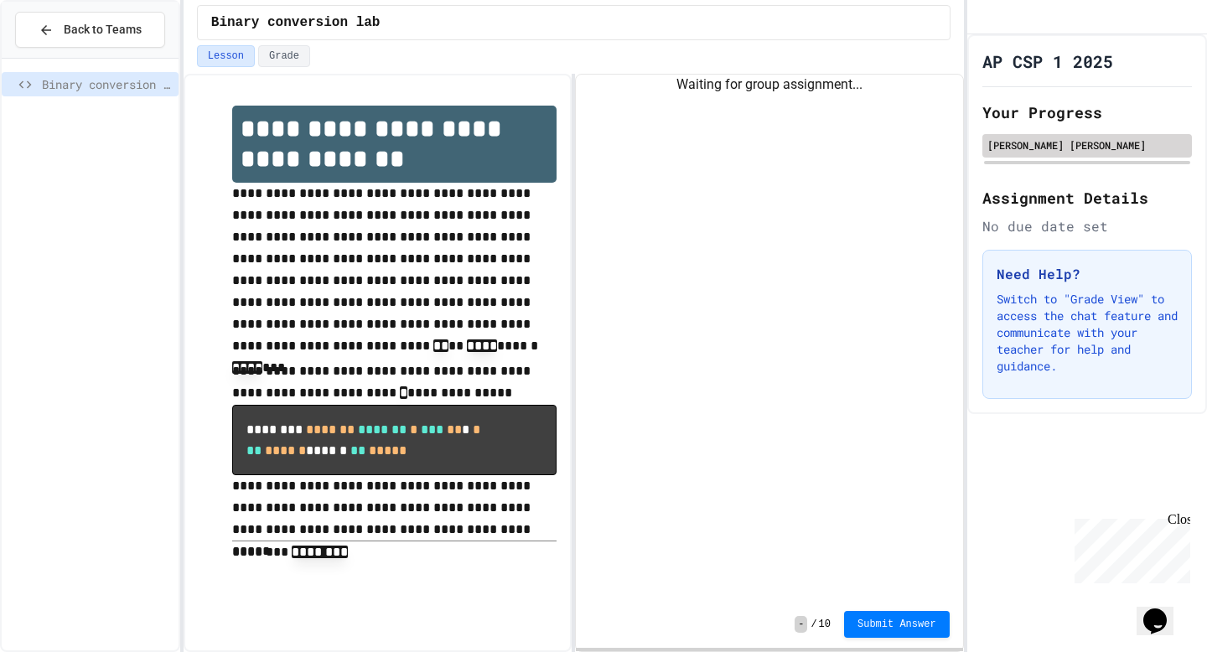
click at [1016, 158] on div "[PERSON_NAME] [PERSON_NAME]" at bounding box center [1087, 145] width 210 height 23
click at [1069, 338] on p "Switch to "Grade View" to access the chat feature and communicate with your tea…" at bounding box center [1087, 333] width 181 height 84
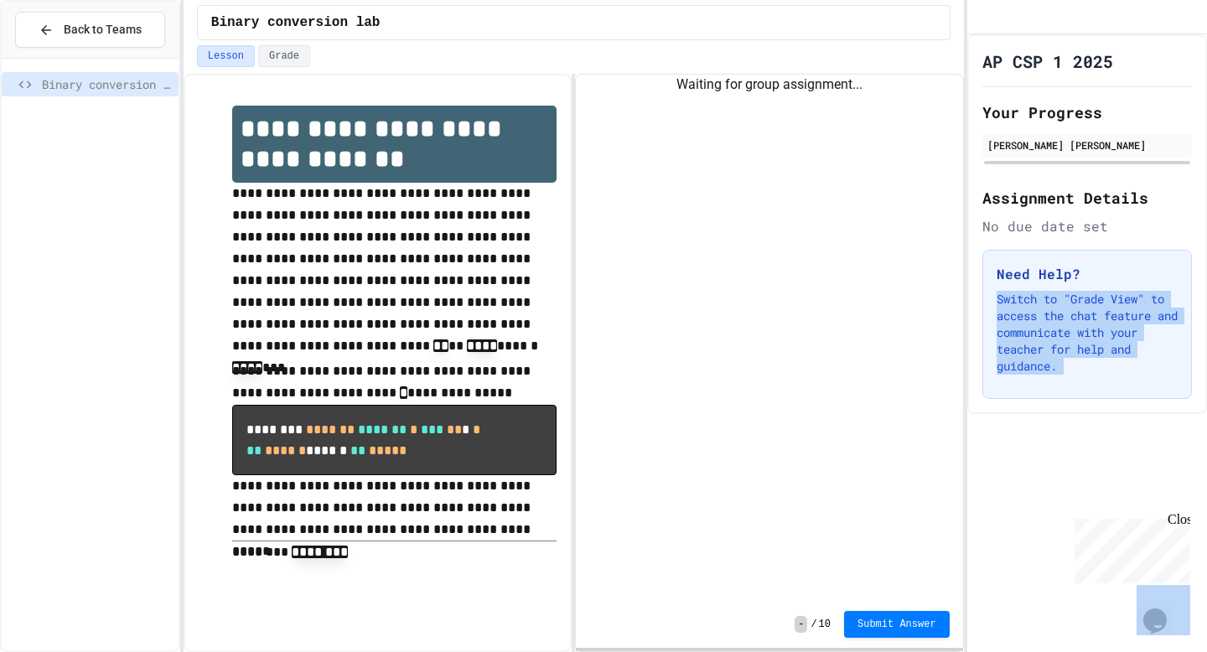
click at [1069, 338] on p "Switch to "Grade View" to access the chat feature and communicate with your tea…" at bounding box center [1087, 333] width 181 height 84
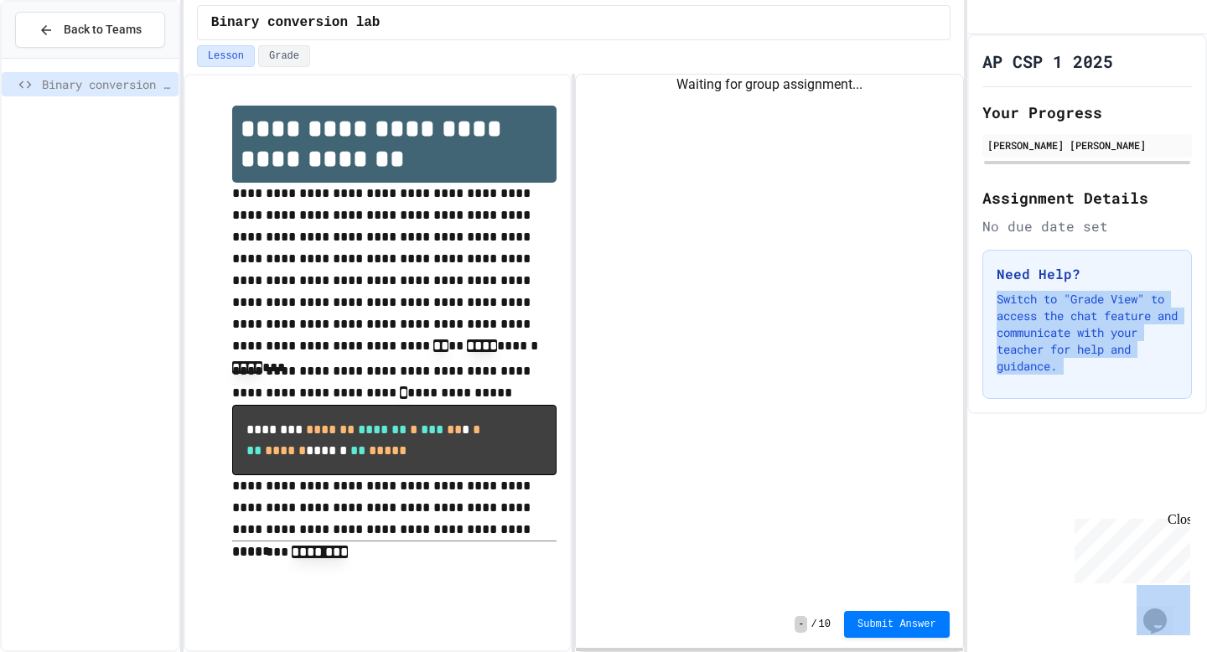
click at [850, 80] on div "Waiting for group assignment..." at bounding box center [769, 85] width 386 height 20
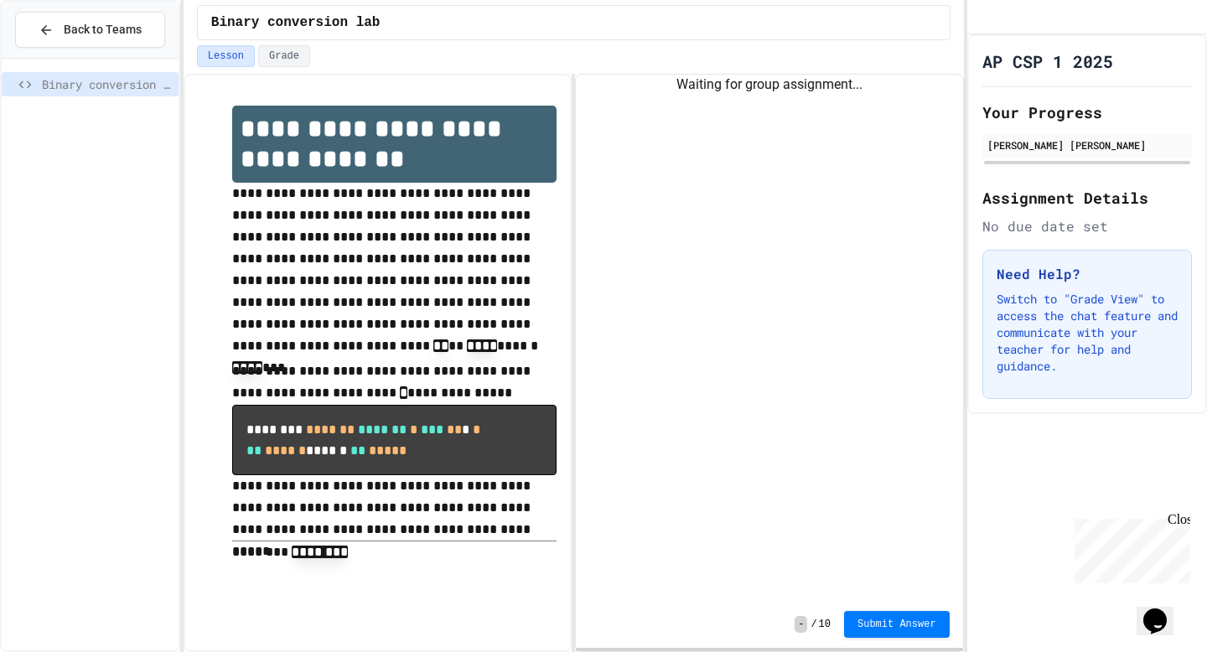
click at [850, 80] on div "Waiting for group assignment..." at bounding box center [769, 85] width 386 height 20
click at [842, 202] on div "Waiting for group assignment..." at bounding box center [769, 338] width 386 height 526
